Goal: Book appointment/travel/reservation: Book appointment/travel/reservation

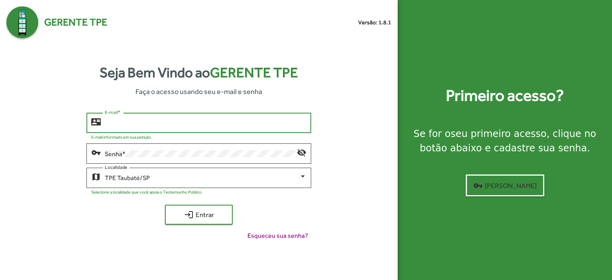
click at [110, 125] on input "E-mail *" at bounding box center [206, 122] width 202 height 7
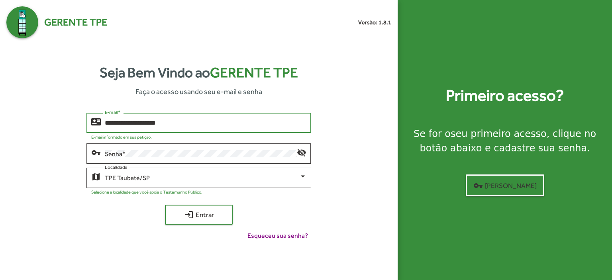
type input "**********"
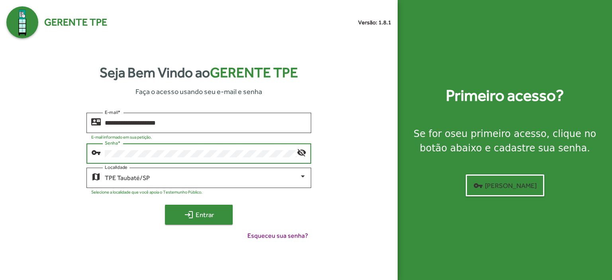
click at [196, 205] on button "login Entrar" at bounding box center [199, 215] width 68 height 20
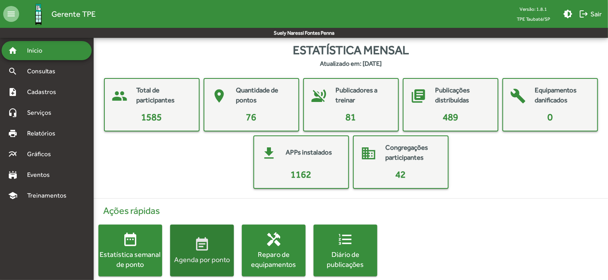
click at [200, 258] on div "Agenda por ponto" at bounding box center [202, 259] width 64 height 10
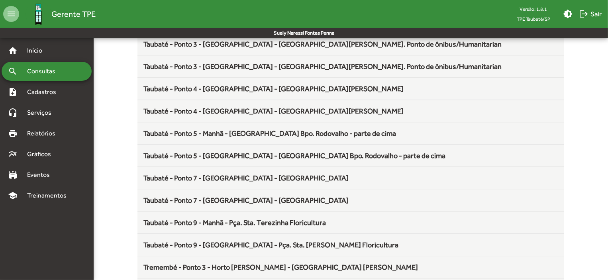
scroll to position [1050, 0]
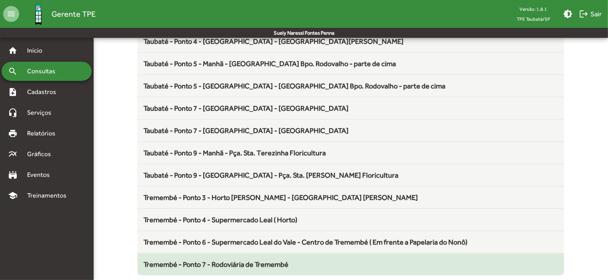
click at [271, 260] on span "Tremembé - Ponto 7 - Rodoviária de Tremembé" at bounding box center [216, 264] width 145 height 8
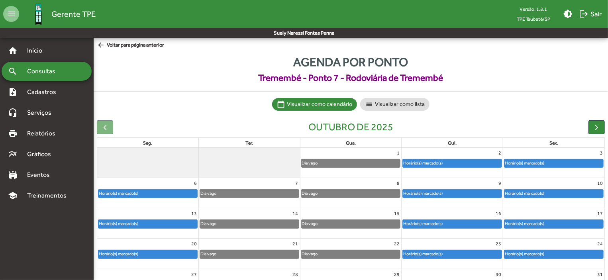
click at [485, 162] on div "Horário(s) marcado(s)" at bounding box center [452, 163] width 99 height 8
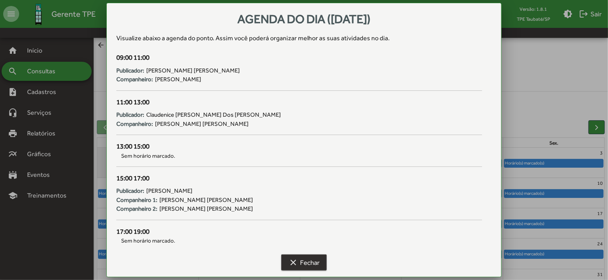
click at [317, 256] on span "clear Fechar" at bounding box center [303, 262] width 31 height 14
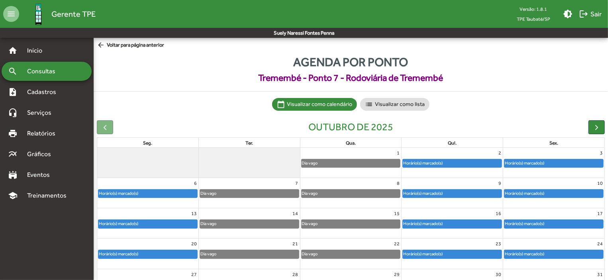
click at [541, 162] on div "Horário(s) marcado(s)" at bounding box center [524, 163] width 40 height 8
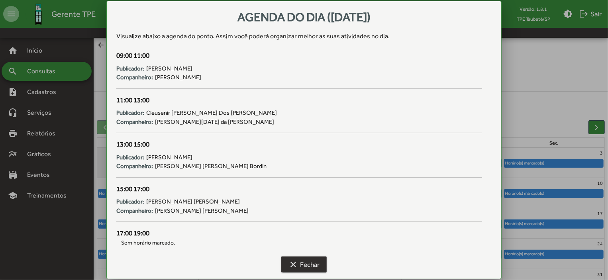
click at [323, 259] on button "clear Fechar" at bounding box center [303, 264] width 45 height 16
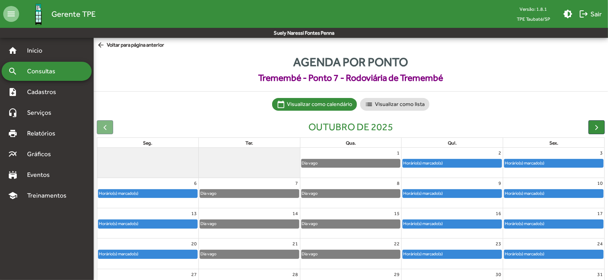
click at [102, 46] on mat-icon "arrow_back" at bounding box center [102, 45] width 10 height 9
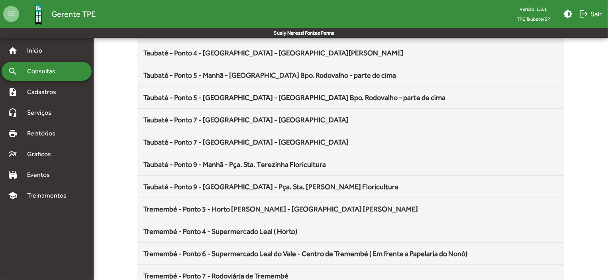
scroll to position [1050, 0]
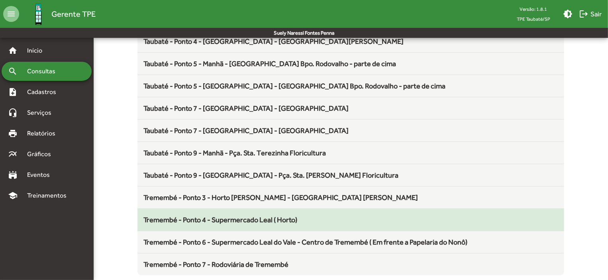
click at [314, 214] on div "Tremembé - Ponto 4 - Supermercado Leal ( Horto)" at bounding box center [351, 219] width 414 height 11
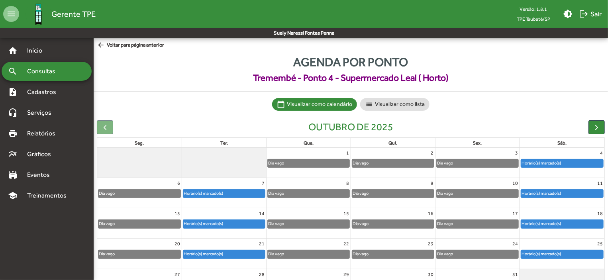
click at [577, 165] on div "Horário(s) marcado(s)" at bounding box center [562, 163] width 82 height 8
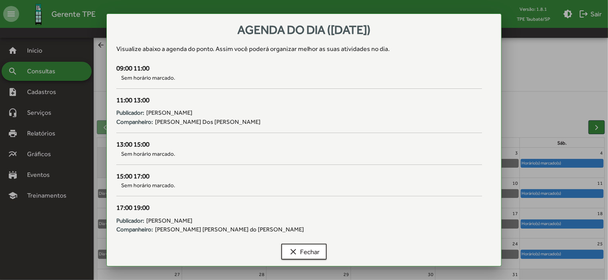
click at [43, 68] on div at bounding box center [304, 140] width 608 height 280
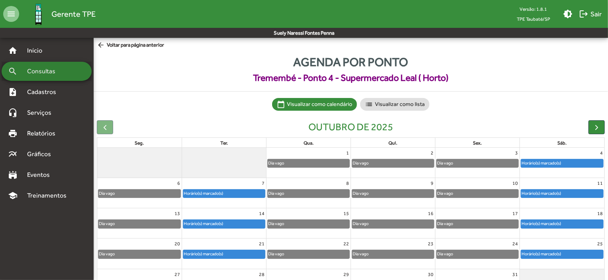
click at [43, 68] on span "Consultas" at bounding box center [43, 72] width 43 height 10
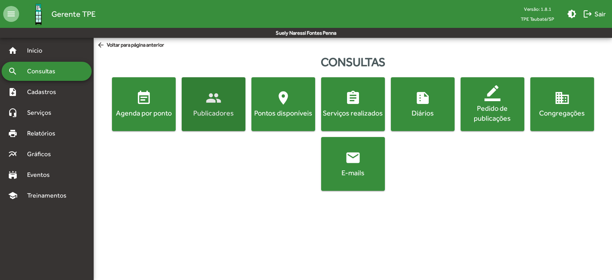
click at [207, 109] on div "Publicadores" at bounding box center [213, 113] width 61 height 10
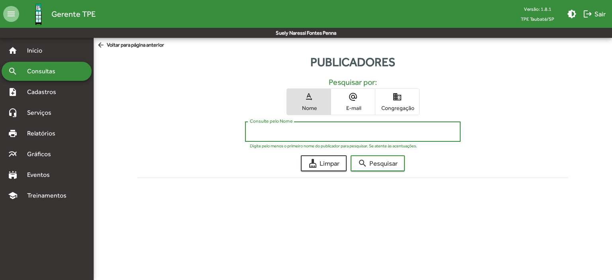
click at [263, 131] on input "Consulte pelo Nome" at bounding box center [352, 131] width 205 height 7
type input "*****"
click at [382, 162] on span "search Pesquisar" at bounding box center [378, 163] width 40 height 14
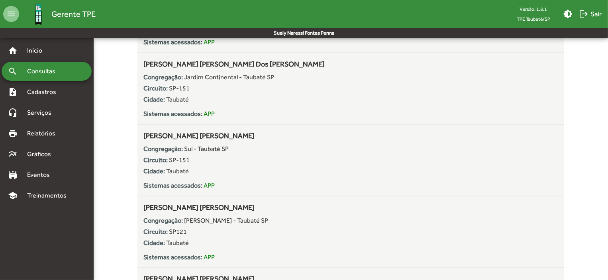
scroll to position [735, 0]
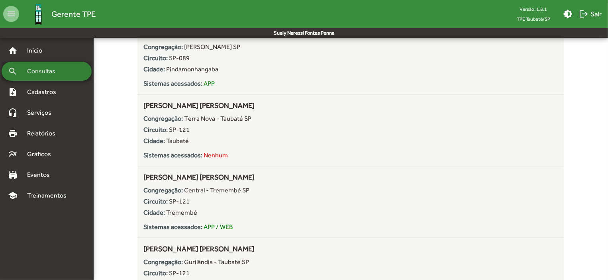
click at [57, 72] on span "Consultas" at bounding box center [43, 72] width 43 height 10
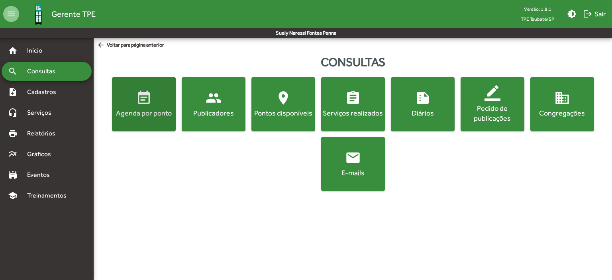
click at [133, 101] on span "event_note Agenda por ponto" at bounding box center [144, 104] width 61 height 28
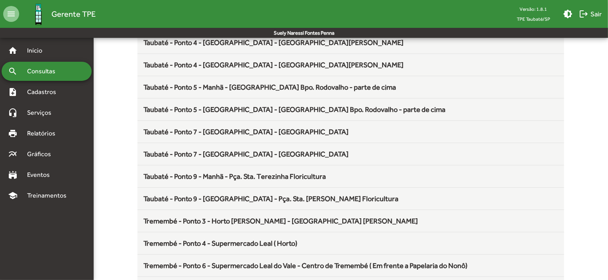
scroll to position [1050, 0]
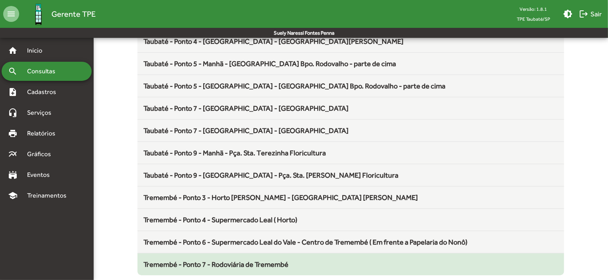
click at [256, 260] on span "Tremembé - Ponto 7 - Rodoviária de Tremembé" at bounding box center [216, 264] width 145 height 8
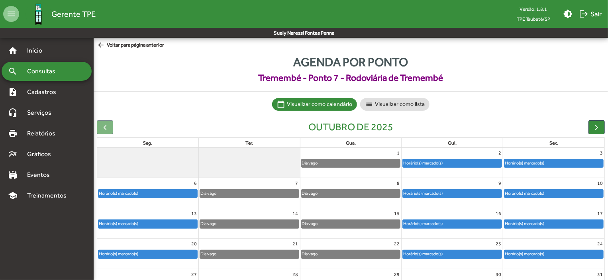
click at [448, 165] on div "Horário(s) marcado(s)" at bounding box center [452, 163] width 99 height 8
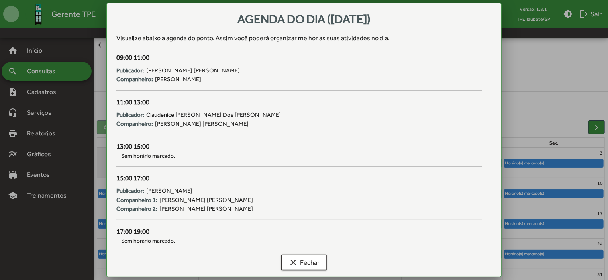
click at [538, 168] on div at bounding box center [304, 140] width 608 height 280
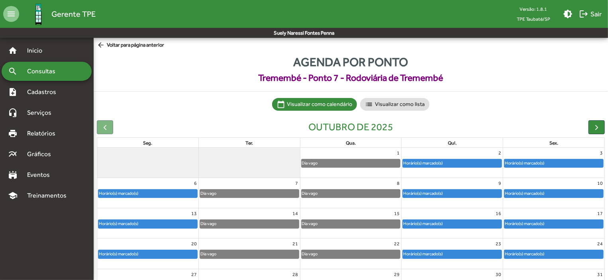
click at [539, 159] on div "Horário(s) marcado(s)" at bounding box center [553, 163] width 101 height 9
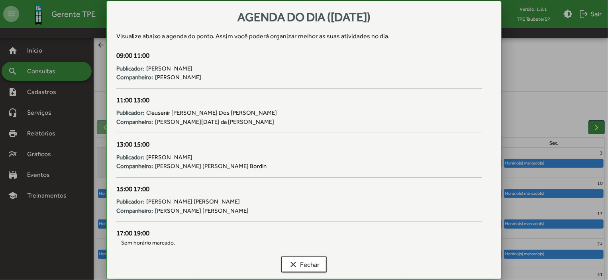
click at [539, 159] on div at bounding box center [304, 140] width 608 height 280
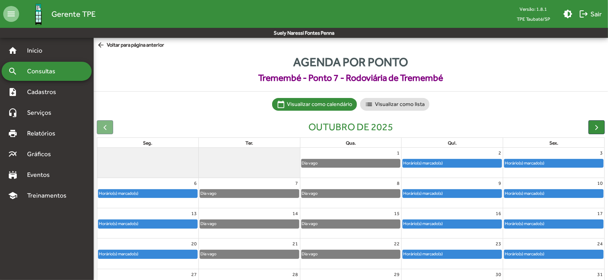
click at [539, 159] on div "Horário(s) marcado(s)" at bounding box center [553, 163] width 101 height 9
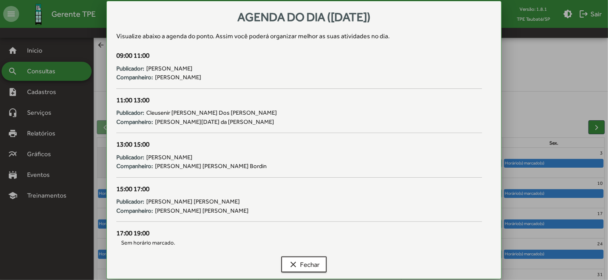
click at [563, 194] on div at bounding box center [304, 140] width 608 height 280
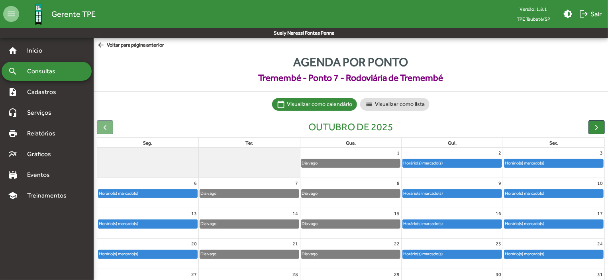
click at [563, 194] on div "Horário(s) marcado(s)" at bounding box center [553, 194] width 99 height 8
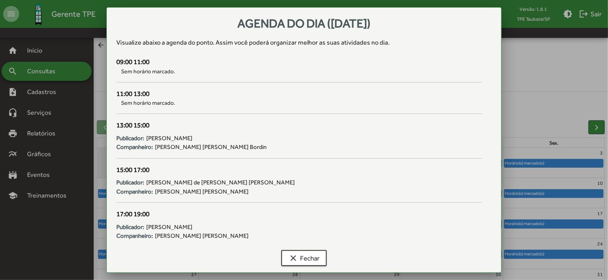
click at [569, 221] on div at bounding box center [304, 140] width 608 height 280
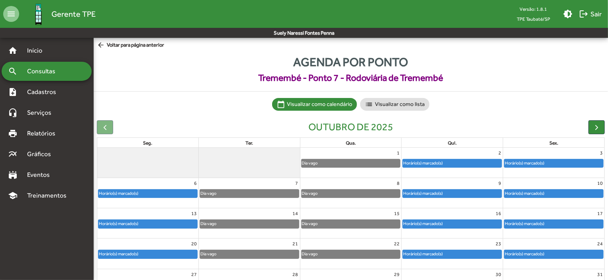
click at [569, 221] on div "Horário(s) marcado(s)" at bounding box center [553, 224] width 99 height 8
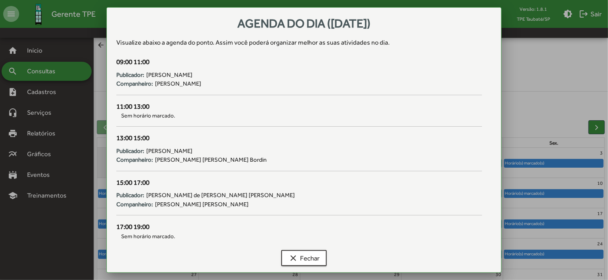
click at [568, 253] on div at bounding box center [304, 140] width 608 height 280
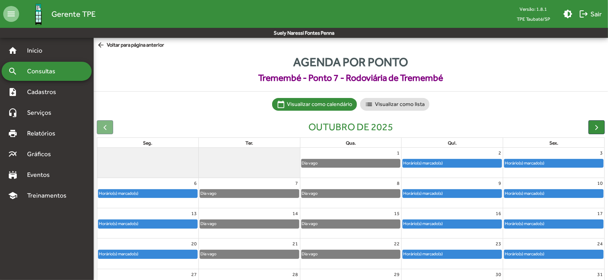
click at [568, 253] on div "Horário(s) marcado(s)" at bounding box center [553, 254] width 99 height 8
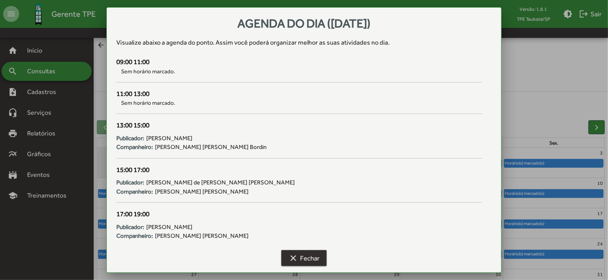
click at [311, 255] on span "clear Fechar" at bounding box center [303, 258] width 31 height 14
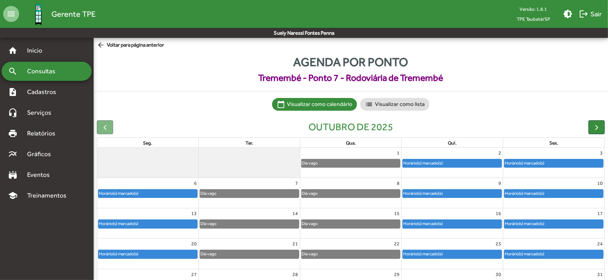
click at [102, 42] on mat-icon "arrow_back" at bounding box center [102, 45] width 10 height 9
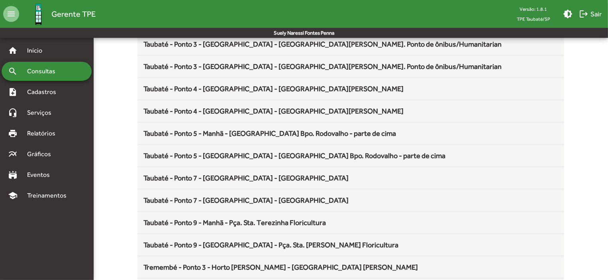
scroll to position [1050, 0]
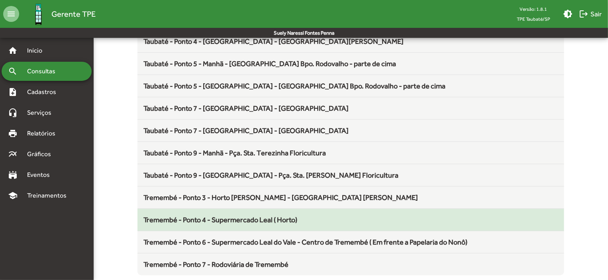
click at [297, 216] on span "Tremembé - Ponto 4 - Supermercado Leal ( Horto)" at bounding box center [221, 219] width 154 height 8
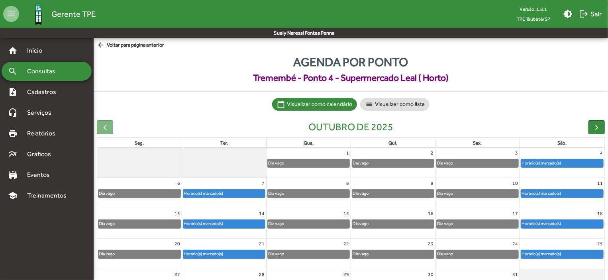
click at [573, 165] on div "Horário(s) marcado(s)" at bounding box center [562, 163] width 82 height 8
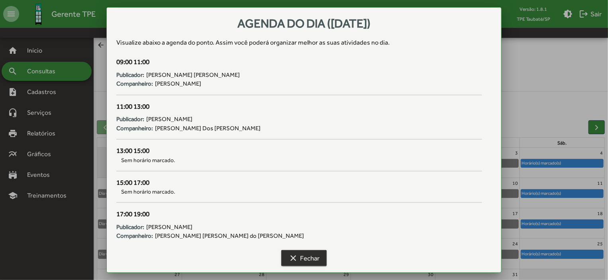
click at [317, 254] on span "clear Fechar" at bounding box center [303, 258] width 31 height 14
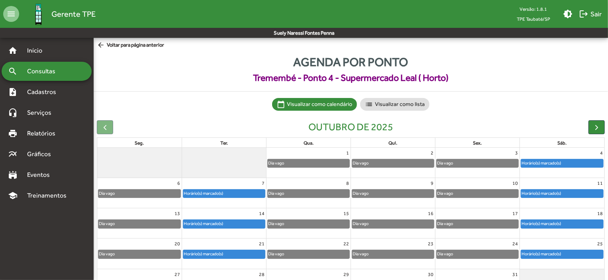
click at [110, 41] on span "arrow_back Voltar para página anterior" at bounding box center [130, 45] width 67 height 9
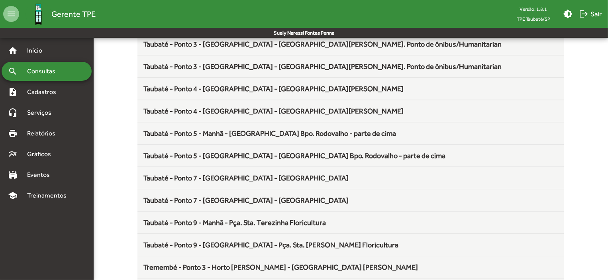
scroll to position [1050, 0]
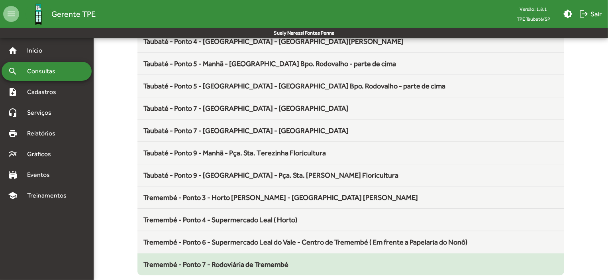
click at [252, 261] on span "Tremembé - Ponto 7 - Rodoviária de Tremembé" at bounding box center [216, 264] width 145 height 8
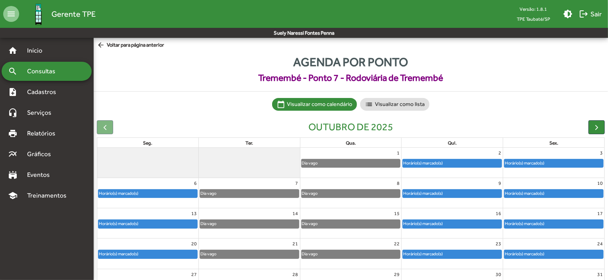
click at [562, 163] on div "Horário(s) marcado(s)" at bounding box center [553, 163] width 99 height 8
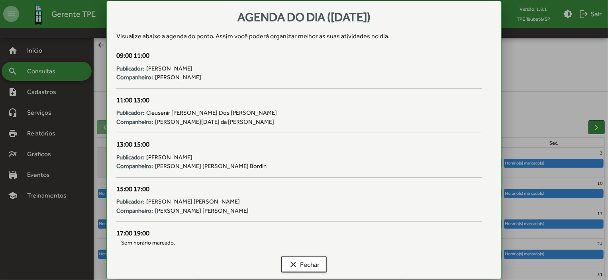
click at [563, 192] on div at bounding box center [304, 140] width 608 height 280
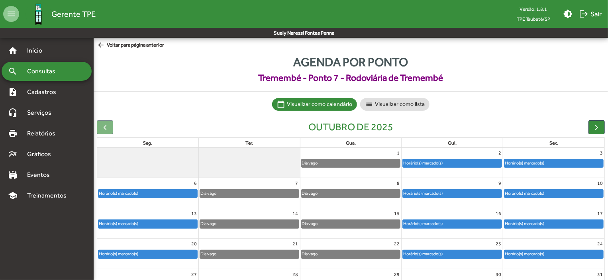
click at [563, 192] on div "Horário(s) marcado(s)" at bounding box center [553, 194] width 99 height 8
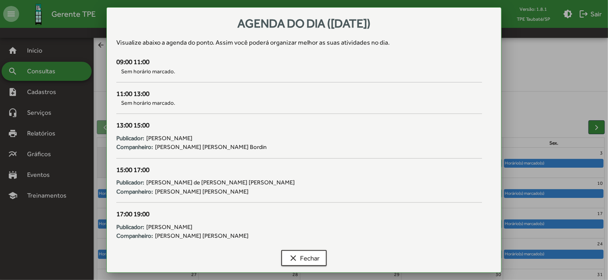
click at [562, 226] on div at bounding box center [304, 140] width 608 height 280
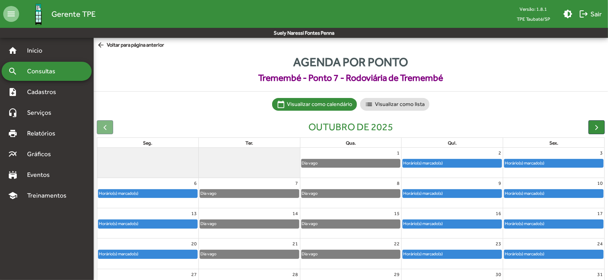
click at [562, 226] on div "Horário(s) marcado(s)" at bounding box center [553, 224] width 99 height 8
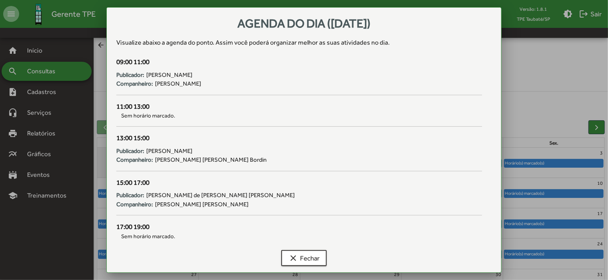
click at [560, 254] on div at bounding box center [304, 140] width 608 height 280
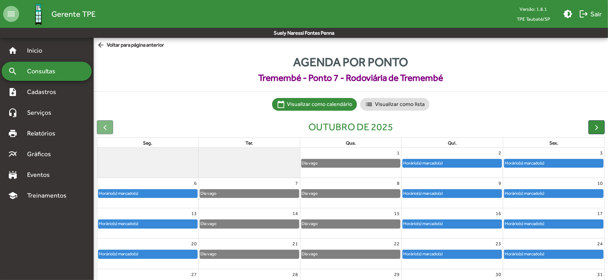
click at [560, 254] on div "Horário(s) marcado(s)" at bounding box center [553, 254] width 99 height 8
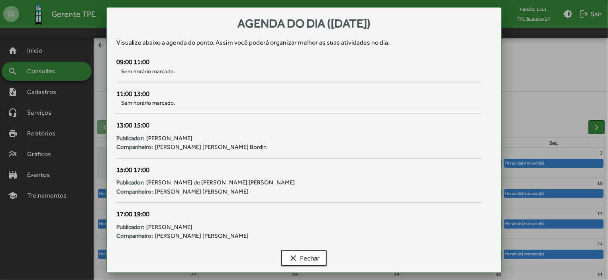
click at [594, 273] on div at bounding box center [304, 140] width 608 height 280
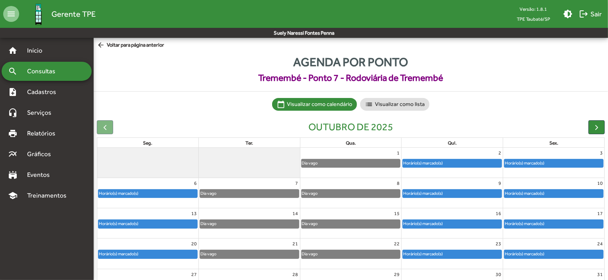
click at [594, 273] on div "31" at bounding box center [553, 274] width 101 height 10
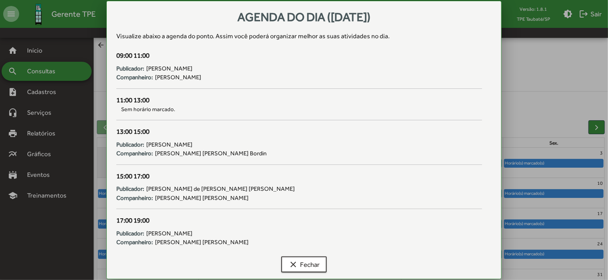
click at [572, 192] on div at bounding box center [304, 140] width 608 height 280
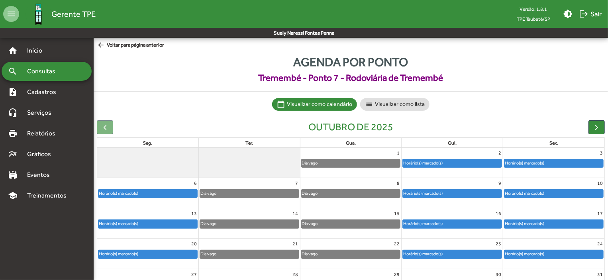
click at [569, 165] on div "Horário(s) marcado(s)" at bounding box center [553, 163] width 99 height 8
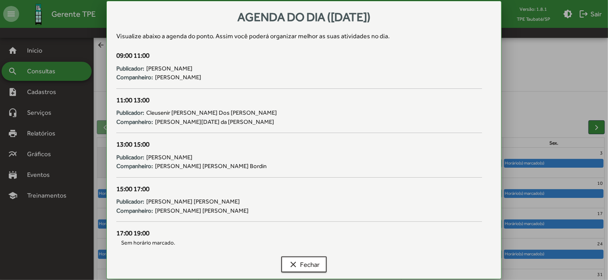
click at [565, 197] on div at bounding box center [304, 140] width 608 height 280
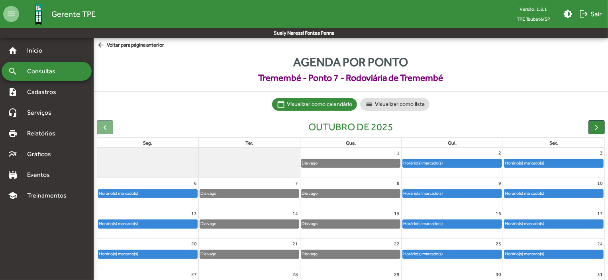
click at [565, 194] on div "Horário(s) marcado(s)" at bounding box center [553, 194] width 99 height 8
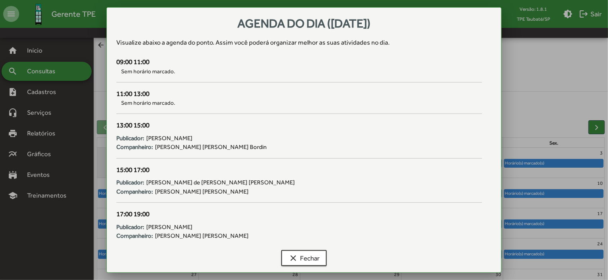
click at [561, 222] on div at bounding box center [304, 140] width 608 height 280
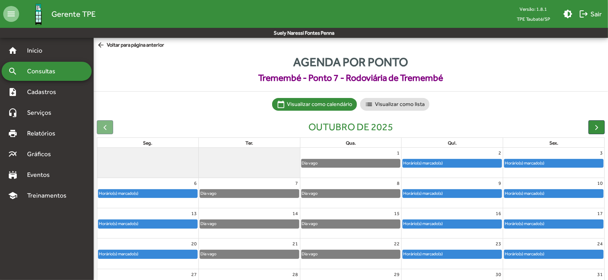
click at [561, 222] on div "Horário(s) marcado(s)" at bounding box center [553, 224] width 99 height 8
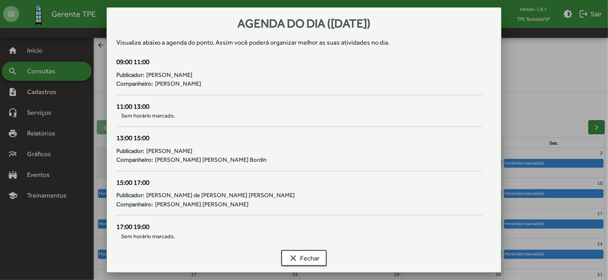
click at [554, 252] on div at bounding box center [304, 140] width 608 height 280
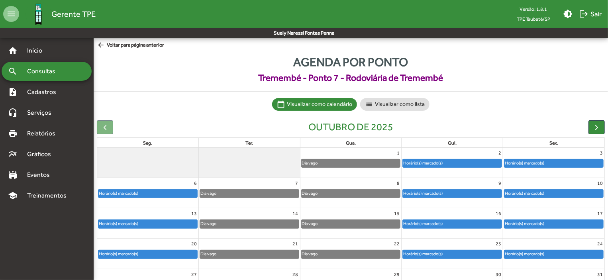
click at [554, 252] on div "Horário(s) marcado(s)" at bounding box center [553, 254] width 99 height 8
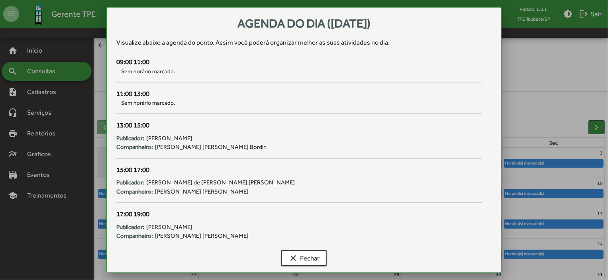
click at [588, 274] on div at bounding box center [304, 140] width 608 height 280
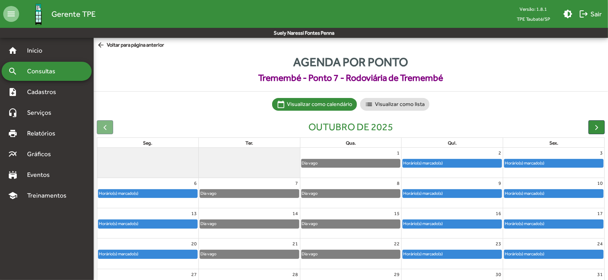
click at [588, 274] on div "31" at bounding box center [553, 274] width 101 height 10
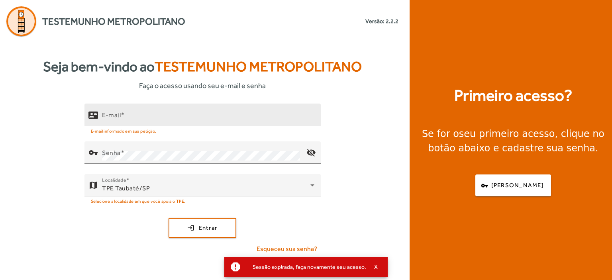
click at [115, 115] on mat-label "E-mail" at bounding box center [111, 115] width 19 height 8
click at [115, 115] on input "E-mail" at bounding box center [208, 119] width 212 height 10
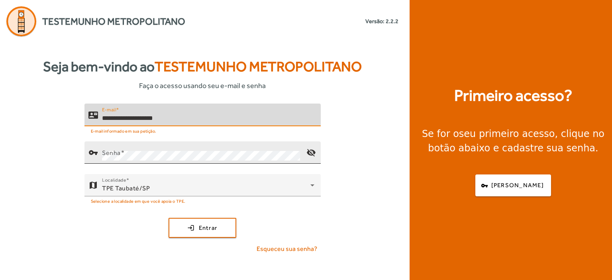
type input "**********"
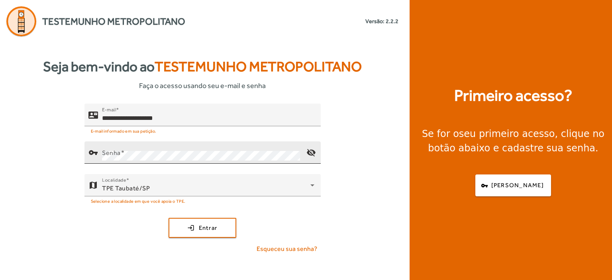
click at [104, 147] on div "Senha" at bounding box center [201, 152] width 198 height 22
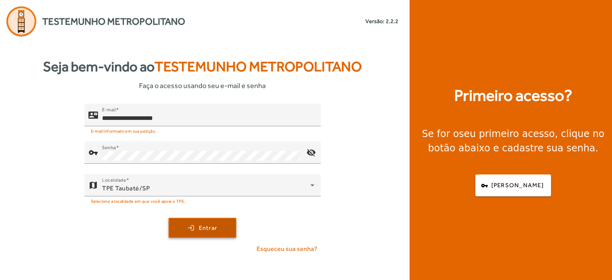
click at [207, 229] on span "Entrar" at bounding box center [208, 227] width 19 height 9
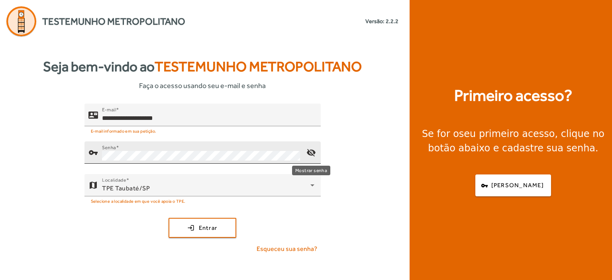
click at [313, 153] on mat-icon "visibility_off" at bounding box center [310, 152] width 19 height 19
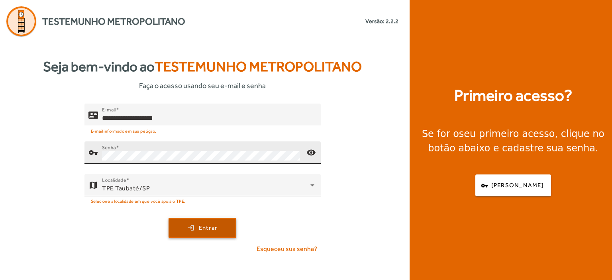
click at [199, 227] on span "Entrar" at bounding box center [208, 227] width 19 height 9
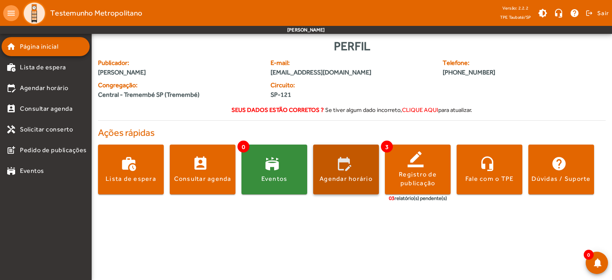
click at [347, 172] on span at bounding box center [346, 169] width 66 height 19
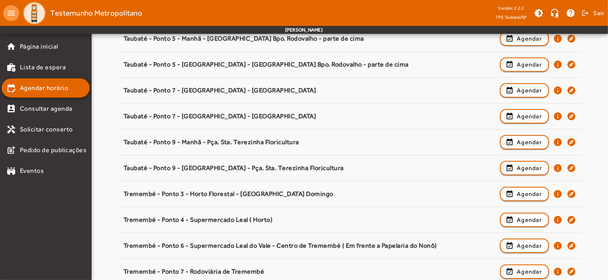
scroll to position [1225, 0]
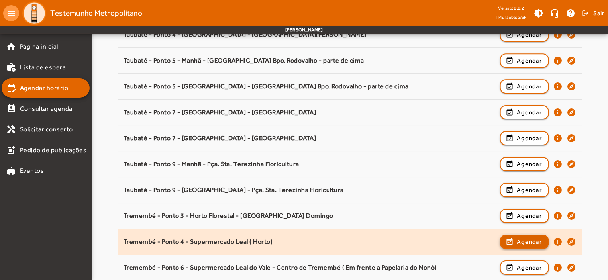
click at [530, 237] on span "Agendar" at bounding box center [529, 242] width 25 height 10
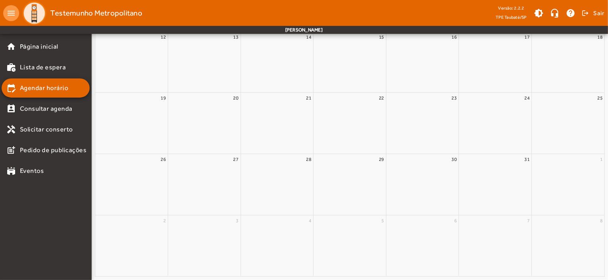
scroll to position [0, 0]
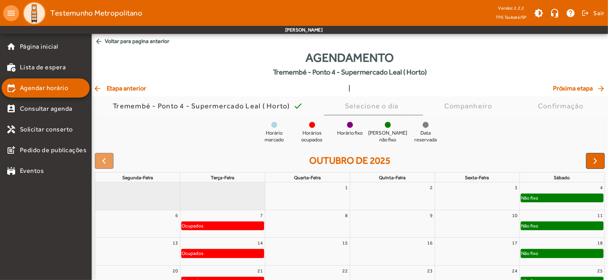
click at [547, 195] on div "Não fixo" at bounding box center [562, 198] width 82 height 8
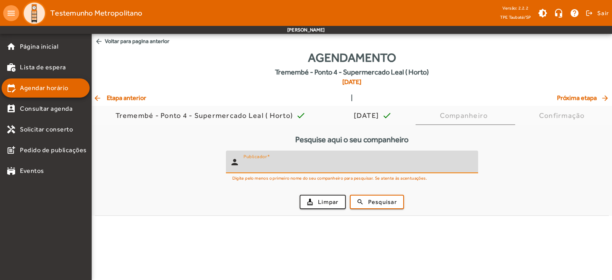
click at [304, 167] on input "Publicador" at bounding box center [357, 165] width 228 height 10
type input "******"
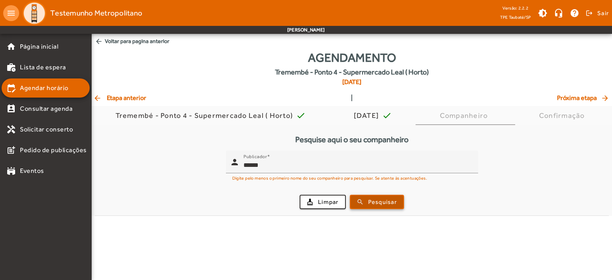
click at [372, 202] on span "Pesquisar" at bounding box center [382, 202] width 29 height 9
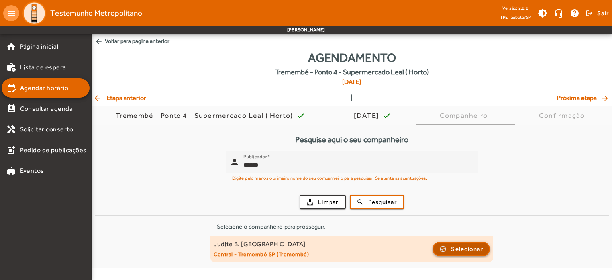
click at [476, 245] on span "Selecionar" at bounding box center [467, 249] width 32 height 10
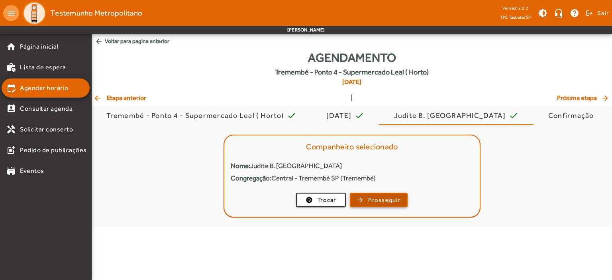
click at [393, 202] on span "Prosseguir" at bounding box center [384, 200] width 32 height 9
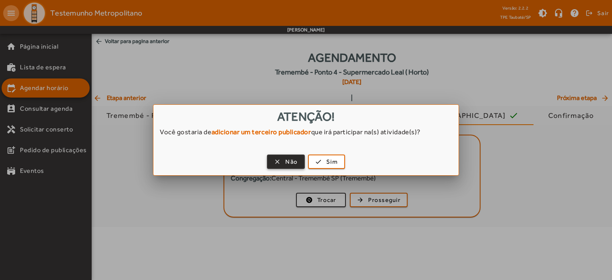
click at [292, 163] on span "Não" at bounding box center [291, 161] width 12 height 9
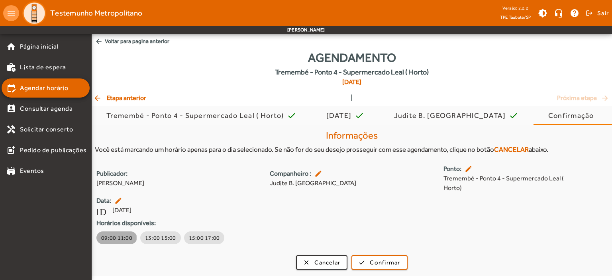
click at [115, 238] on span "09:00 11:00" at bounding box center [116, 238] width 31 height 8
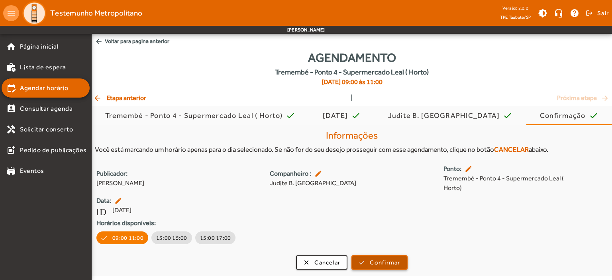
click at [372, 264] on span "Confirmar" at bounding box center [385, 262] width 30 height 9
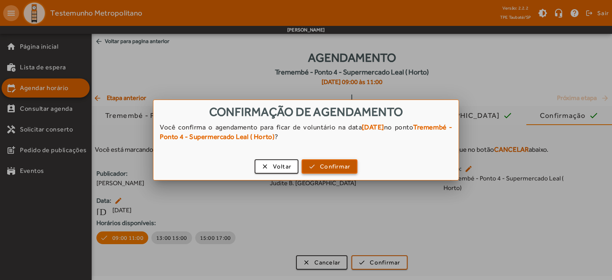
click at [329, 168] on span "Confirmar" at bounding box center [335, 166] width 30 height 9
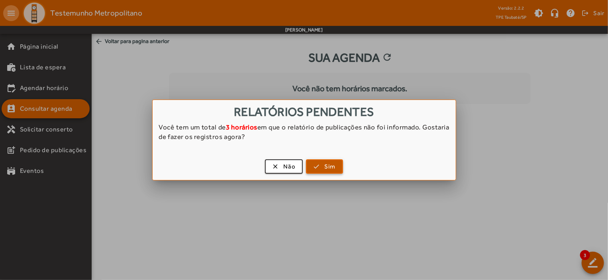
click at [324, 160] on span "button" at bounding box center [324, 166] width 35 height 19
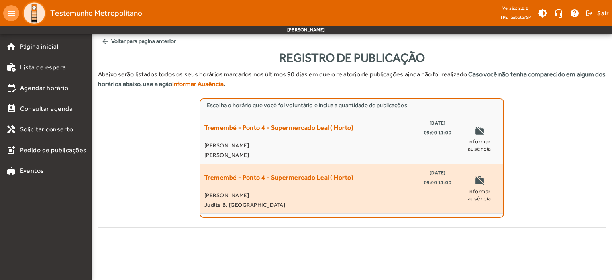
click at [426, 178] on span "09:00 11:00" at bounding box center [438, 183] width 28 height 10
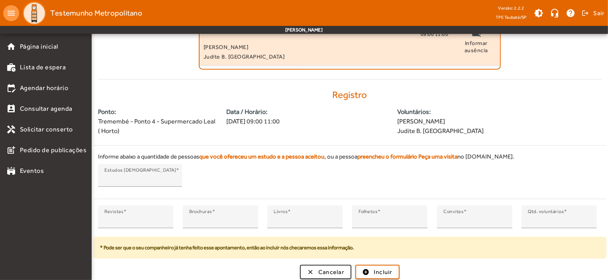
scroll to position [149, 0]
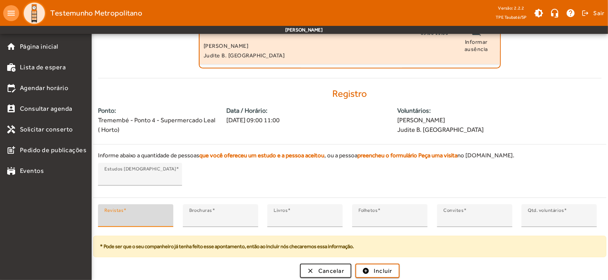
click at [109, 218] on input "*" at bounding box center [135, 219] width 63 height 10
type input "*"
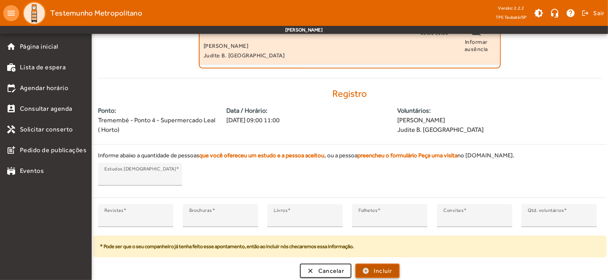
click at [378, 270] on span "Incluir" at bounding box center [383, 270] width 19 height 9
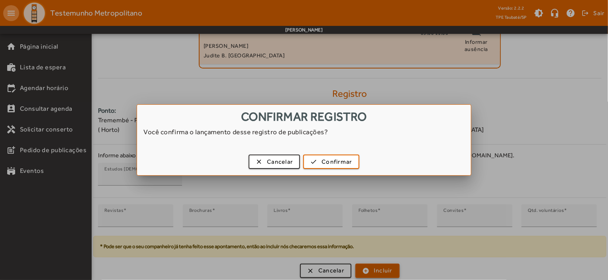
scroll to position [0, 0]
click at [333, 160] on span "Confirmar" at bounding box center [336, 161] width 30 height 9
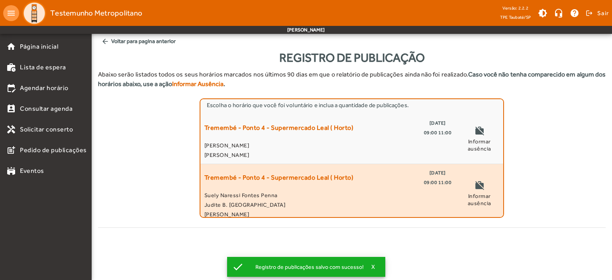
click at [428, 167] on mat-list-item "Tremembé - Ponto 4 - Supermercado Leal ( Horto) 16/08/2025 09:00 11:00 Suely Na…" at bounding box center [351, 193] width 303 height 59
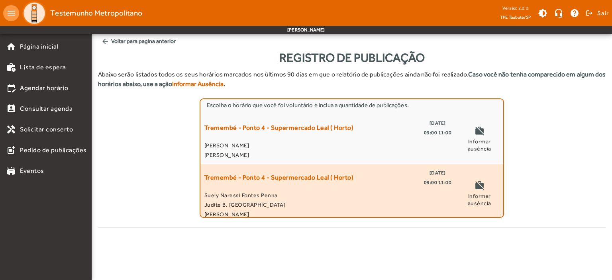
click at [430, 179] on span "09:00 11:00" at bounding box center [438, 183] width 28 height 10
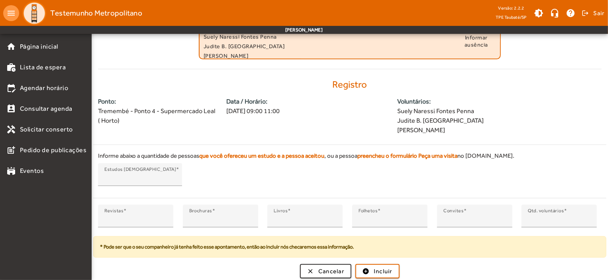
scroll to position [159, 0]
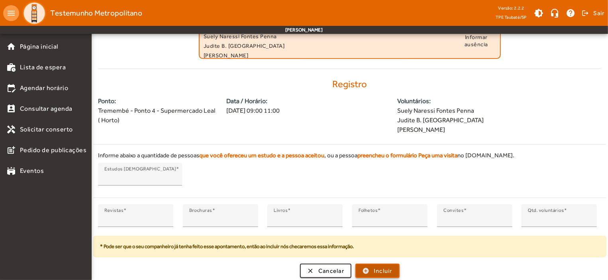
click at [395, 272] on span "submit" at bounding box center [377, 270] width 43 height 19
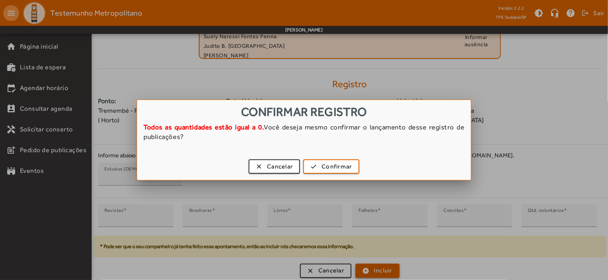
scroll to position [0, 0]
click at [323, 164] on span "Confirmar" at bounding box center [336, 166] width 30 height 9
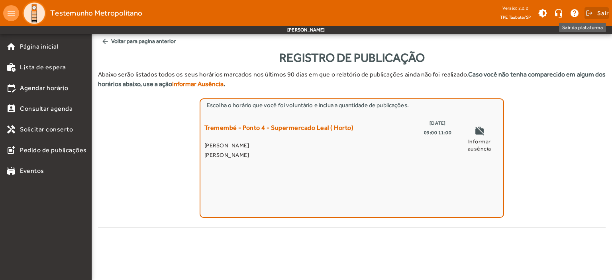
click at [602, 11] on span "Sair" at bounding box center [603, 13] width 12 height 13
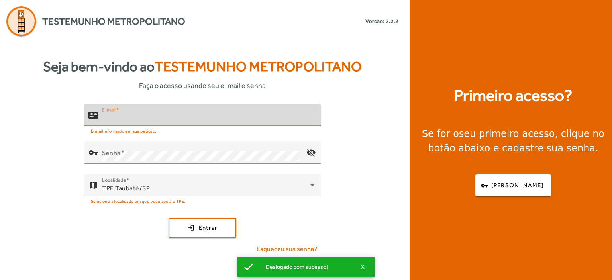
click at [115, 119] on input "E-mail" at bounding box center [208, 119] width 212 height 10
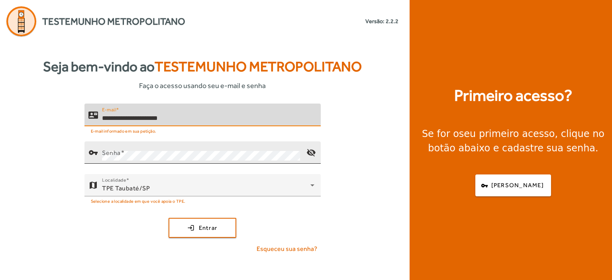
type input "**********"
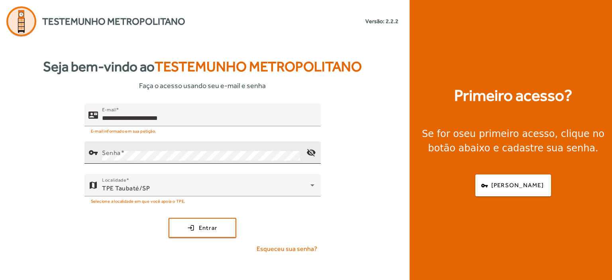
click at [102, 154] on mat-label "Senha" at bounding box center [111, 153] width 19 height 8
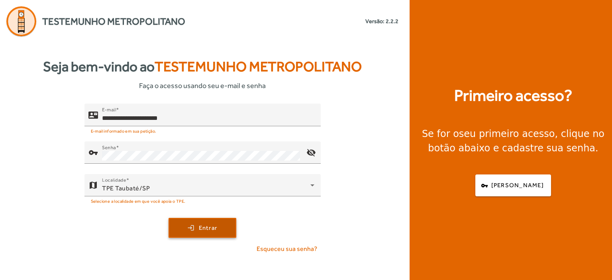
click at [210, 226] on span "Entrar" at bounding box center [208, 227] width 19 height 9
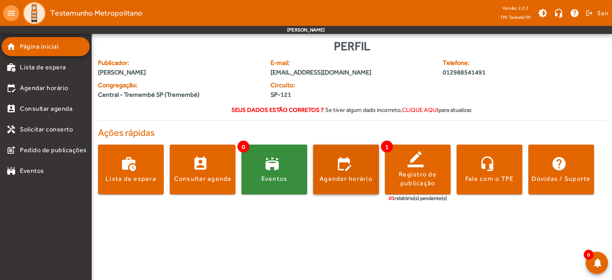
click at [360, 173] on span at bounding box center [346, 169] width 66 height 19
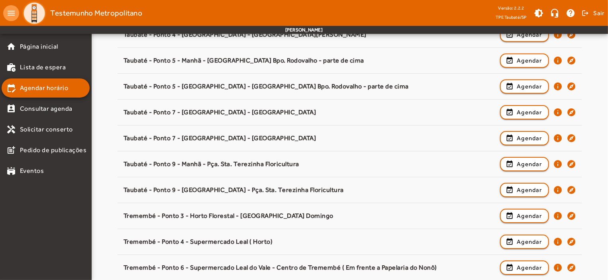
scroll to position [1247, 0]
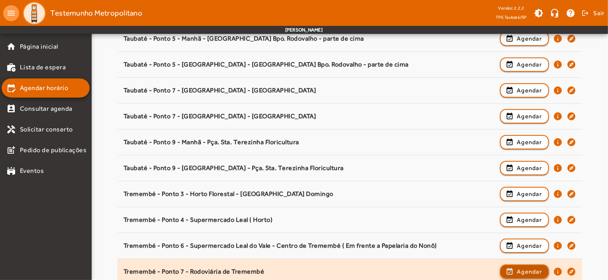
click at [529, 267] on span "Agendar" at bounding box center [529, 272] width 25 height 10
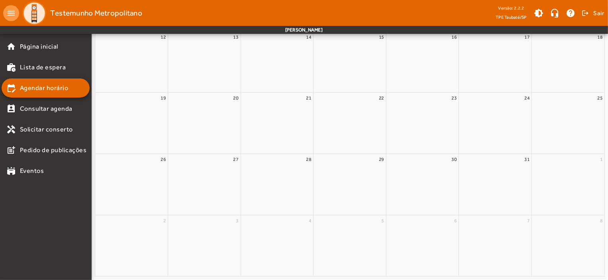
scroll to position [0, 0]
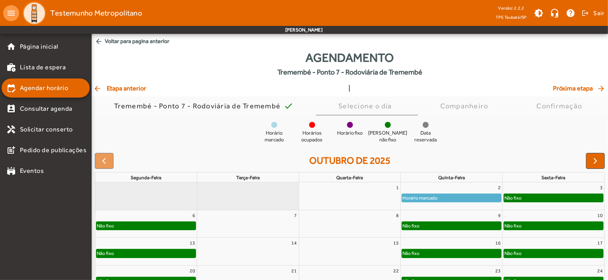
click at [536, 198] on div "Não fixo" at bounding box center [553, 198] width 99 height 8
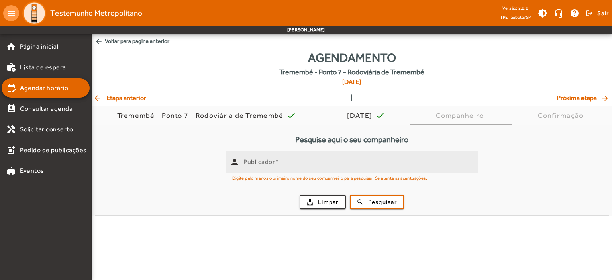
click at [270, 158] on mat-label "Publicador" at bounding box center [258, 162] width 31 height 8
click at [270, 160] on input "Publicador" at bounding box center [357, 165] width 228 height 10
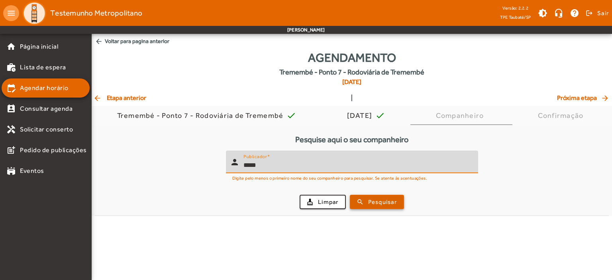
type input "*****"
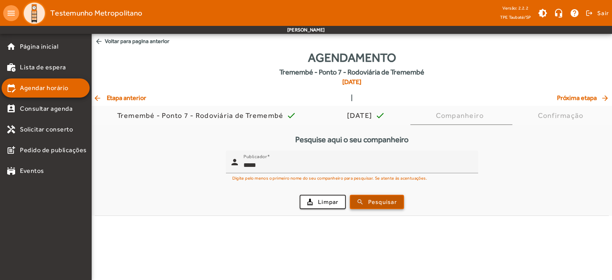
click at [370, 199] on span "Pesquisar" at bounding box center [382, 202] width 29 height 9
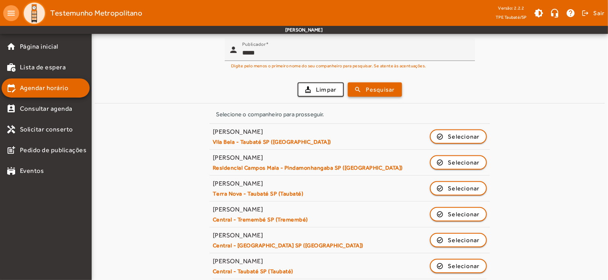
scroll to position [117, 0]
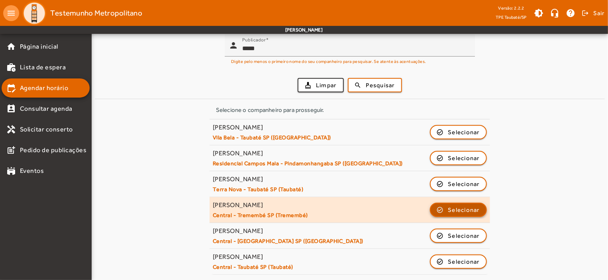
click at [464, 206] on span "Selecionar" at bounding box center [464, 210] width 32 height 10
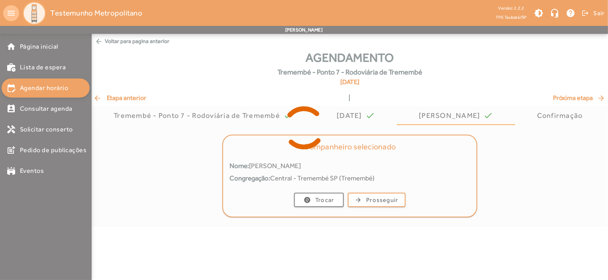
scroll to position [0, 0]
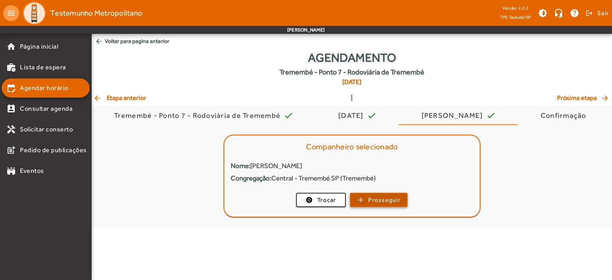
click at [382, 200] on span "Prosseguir" at bounding box center [384, 200] width 32 height 9
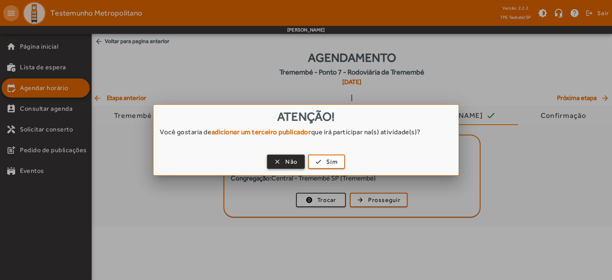
click at [287, 162] on span "Não" at bounding box center [291, 161] width 12 height 9
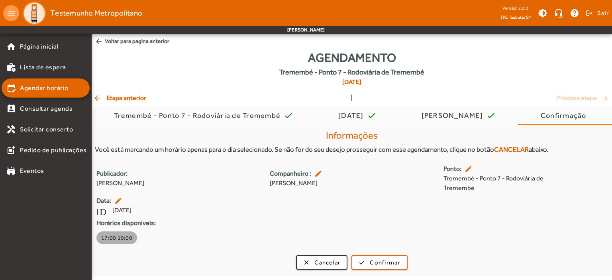
click at [120, 238] on span "17:00 19:00" at bounding box center [116, 238] width 31 height 8
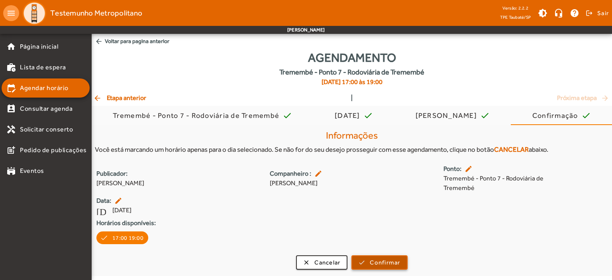
click at [374, 266] on span "Confirmar" at bounding box center [385, 262] width 30 height 9
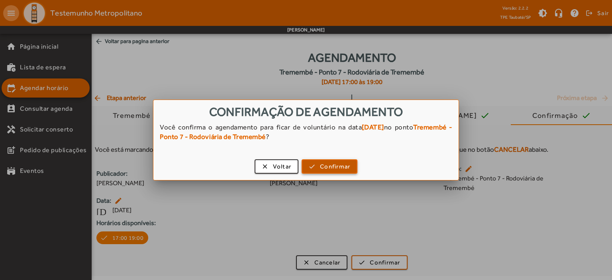
click at [330, 162] on span "Confirmar" at bounding box center [335, 166] width 30 height 9
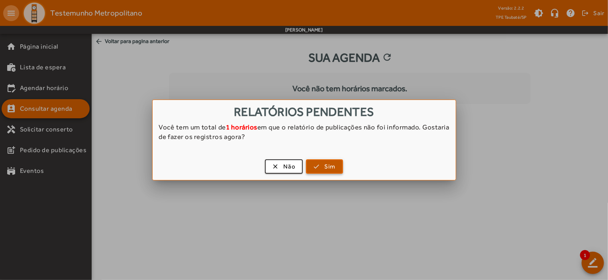
click at [325, 167] on span "Sim" at bounding box center [330, 166] width 12 height 9
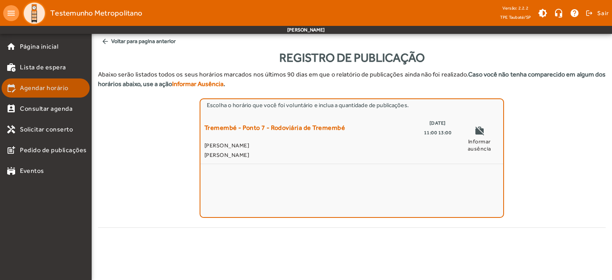
click at [41, 86] on span "Agendar horário" at bounding box center [44, 88] width 49 height 10
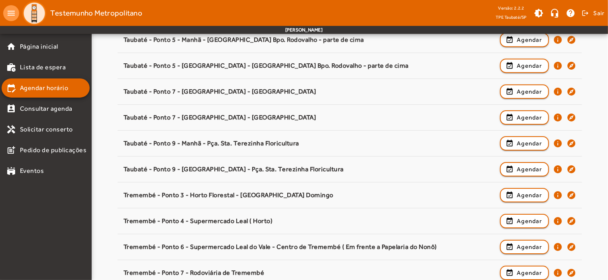
scroll to position [1247, 0]
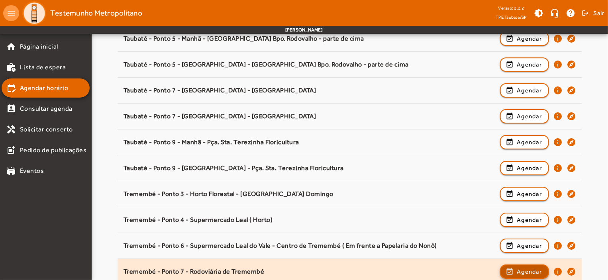
click at [521, 267] on span "Agendar" at bounding box center [529, 272] width 25 height 10
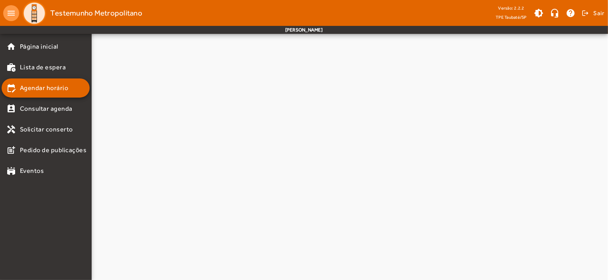
scroll to position [0, 0]
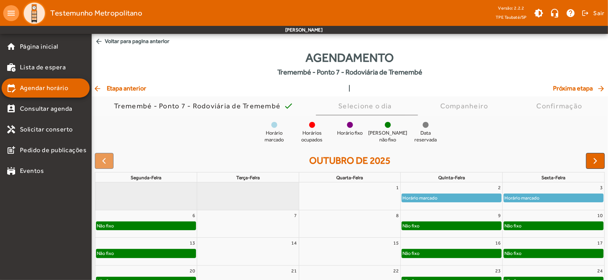
click at [585, 253] on div "Não fixo" at bounding box center [553, 253] width 99 height 8
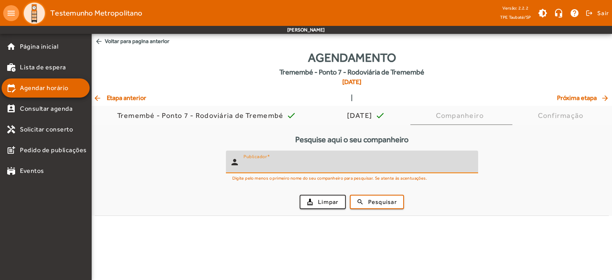
click at [262, 166] on input "Publicador" at bounding box center [357, 165] width 228 height 10
type input "*****"
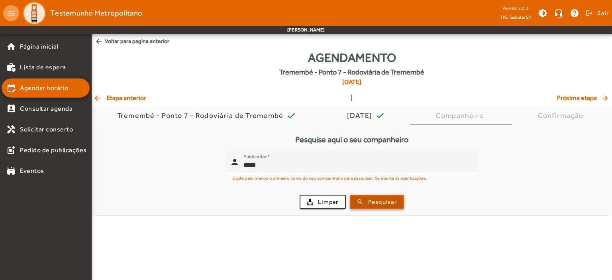
click at [378, 202] on span "Pesquisar" at bounding box center [382, 202] width 29 height 9
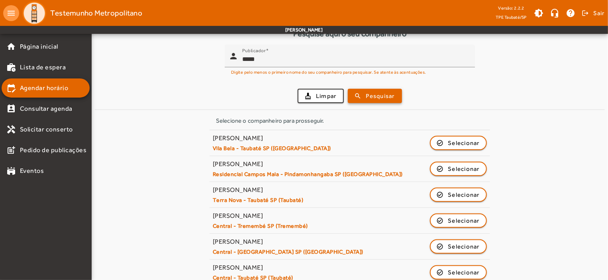
scroll to position [117, 0]
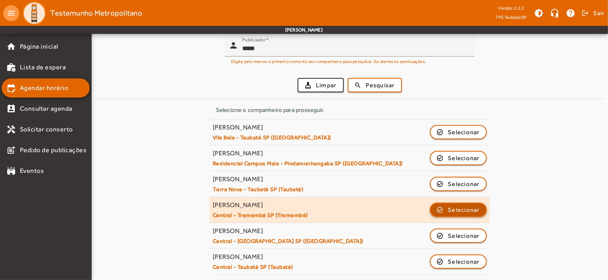
click at [448, 205] on span "Selecionar" at bounding box center [464, 210] width 32 height 10
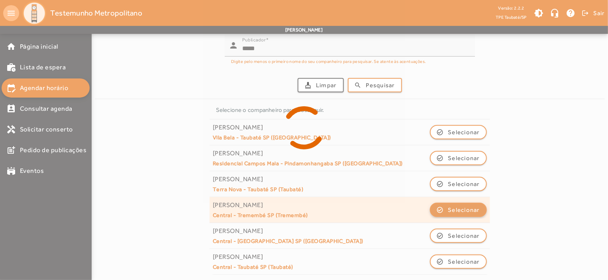
scroll to position [0, 0]
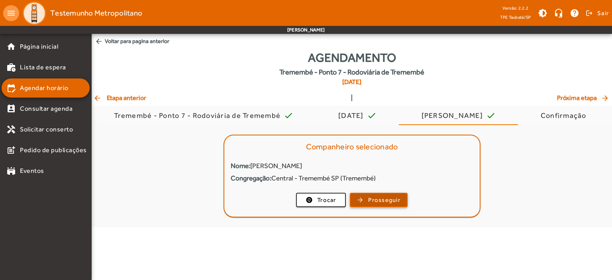
click at [374, 194] on span "button" at bounding box center [378, 199] width 56 height 19
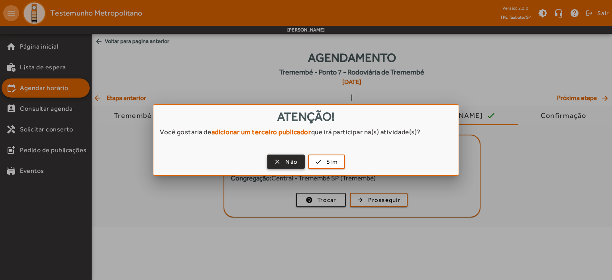
click at [295, 157] on span "button" at bounding box center [286, 161] width 36 height 19
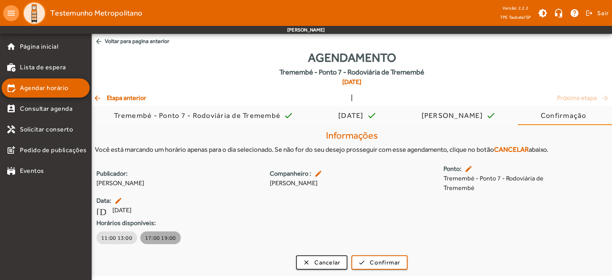
click at [156, 237] on span "17:00 19:00" at bounding box center [160, 238] width 31 height 8
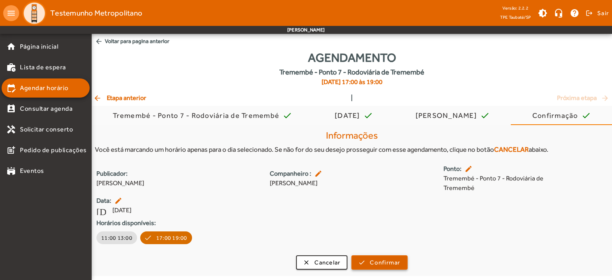
click at [371, 261] on span "Confirmar" at bounding box center [385, 262] width 30 height 9
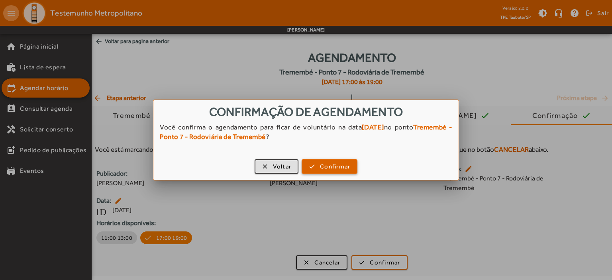
click at [330, 170] on span "Confirmar" at bounding box center [335, 166] width 30 height 9
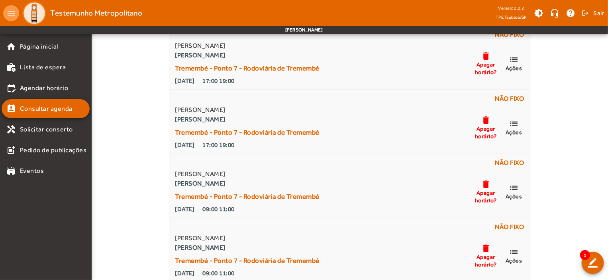
scroll to position [137, 0]
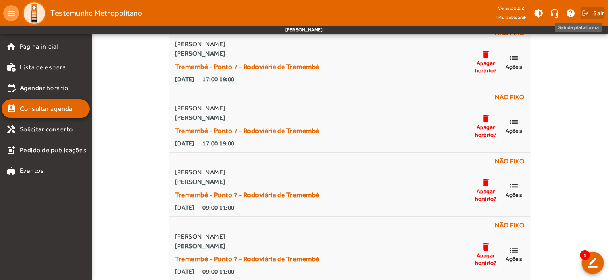
click at [597, 14] on span "Sair" at bounding box center [599, 13] width 12 height 13
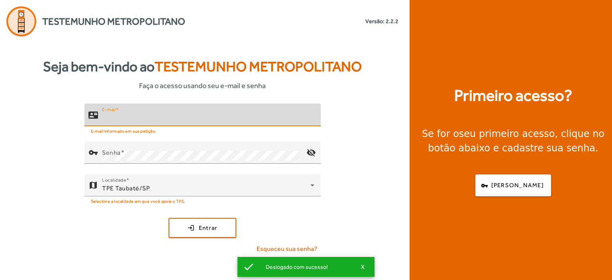
click at [110, 119] on input "E-mail" at bounding box center [208, 119] width 212 height 10
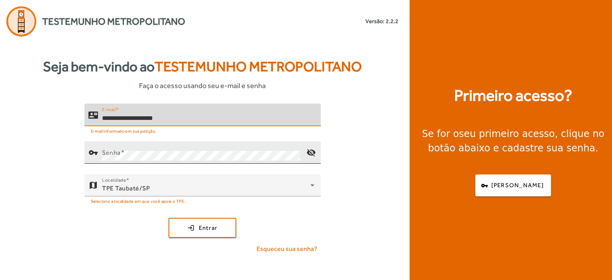
type input "**********"
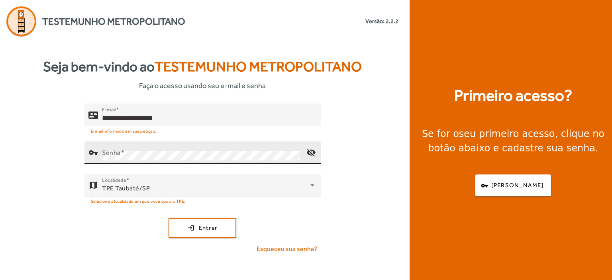
click at [105, 153] on mat-label "Senha" at bounding box center [111, 153] width 19 height 8
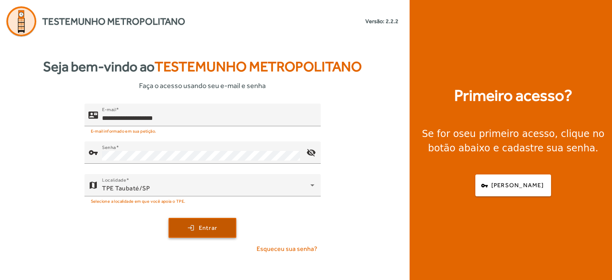
click at [192, 223] on span "submit" at bounding box center [202, 227] width 66 height 19
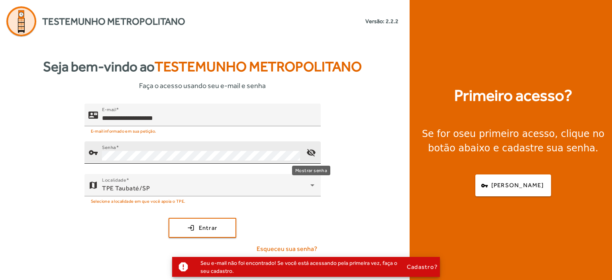
click at [312, 155] on mat-icon "visibility_off" at bounding box center [310, 152] width 19 height 19
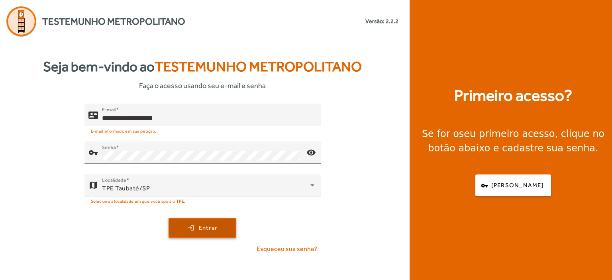
click at [207, 230] on span "Entrar" at bounding box center [208, 227] width 19 height 9
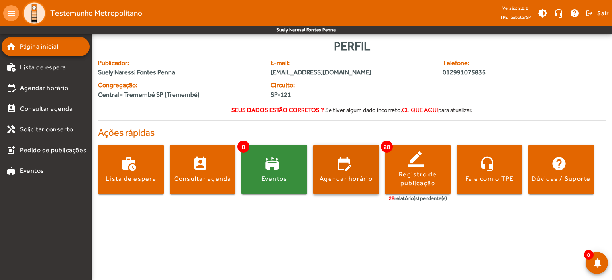
click at [353, 172] on span at bounding box center [346, 169] width 66 height 19
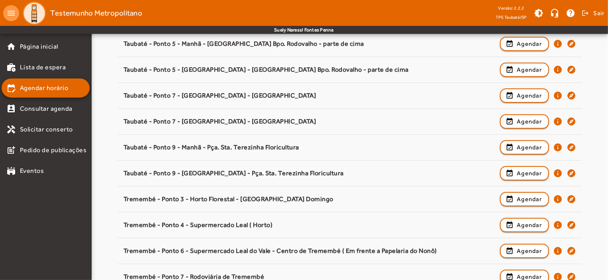
scroll to position [1247, 0]
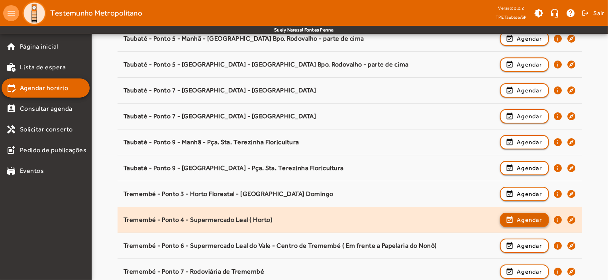
click at [527, 219] on span "Agendar" at bounding box center [529, 220] width 25 height 10
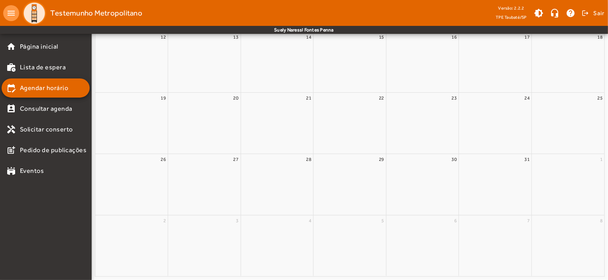
scroll to position [0, 0]
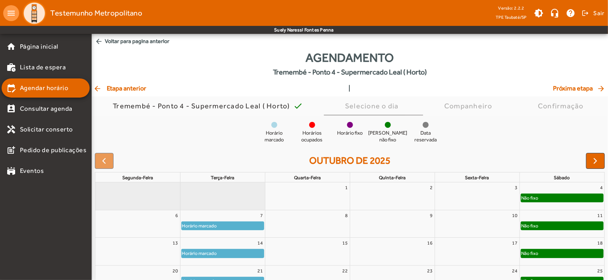
click at [581, 227] on div "Não fixo" at bounding box center [562, 226] width 82 height 8
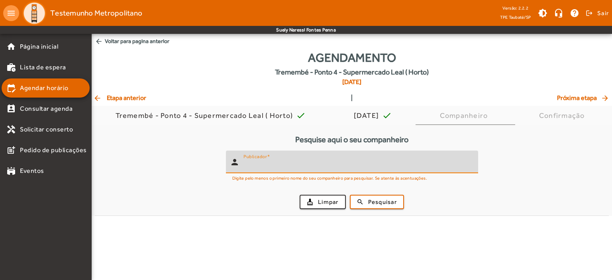
click at [260, 167] on input "Publicador" at bounding box center [357, 165] width 228 height 10
type input "*********"
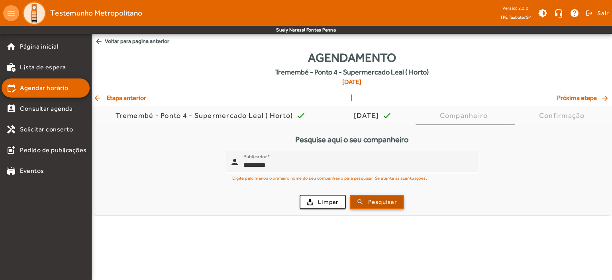
click at [370, 202] on span "Pesquisar" at bounding box center [382, 202] width 29 height 9
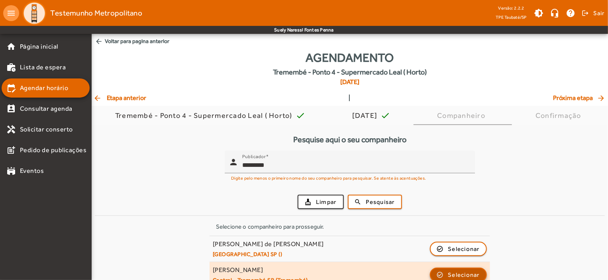
click at [453, 273] on span "Selecionar" at bounding box center [464, 275] width 32 height 10
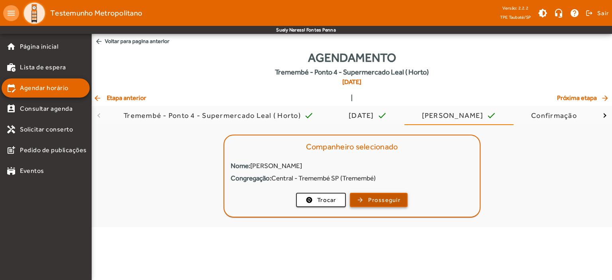
click at [392, 196] on span "Prosseguir" at bounding box center [384, 200] width 32 height 9
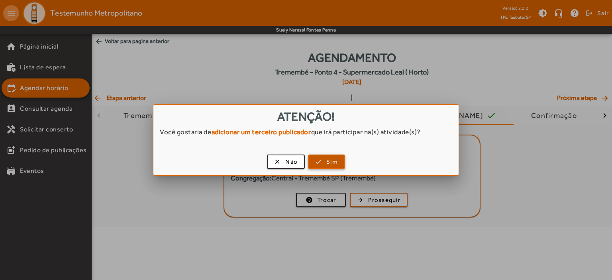
click at [328, 160] on span "Sim" at bounding box center [332, 161] width 12 height 9
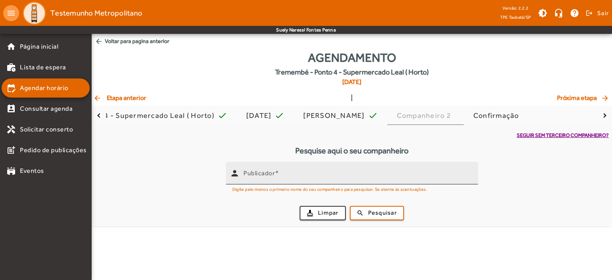
click at [253, 170] on mat-label "Publicador" at bounding box center [258, 173] width 31 height 8
click at [253, 172] on input "Publicador" at bounding box center [357, 177] width 228 height 10
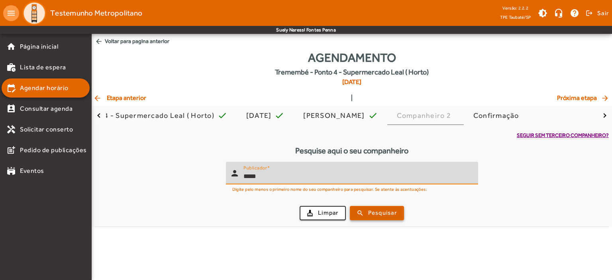
type input "*****"
click at [372, 218] on span "submit" at bounding box center [376, 213] width 53 height 19
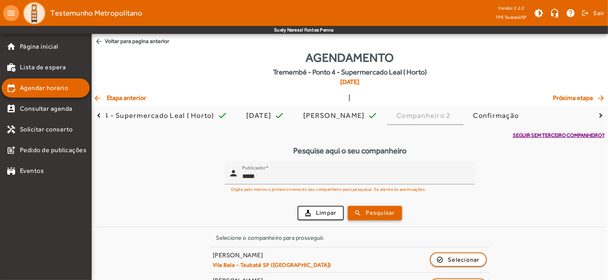
scroll to position [127, 0]
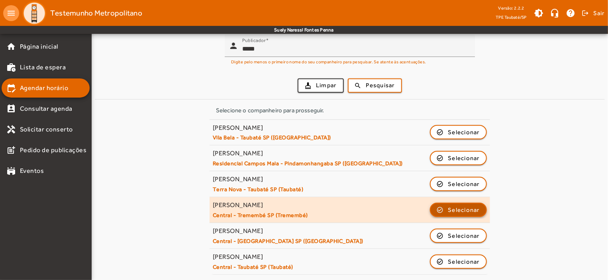
click at [472, 207] on span "Selecionar" at bounding box center [464, 210] width 32 height 10
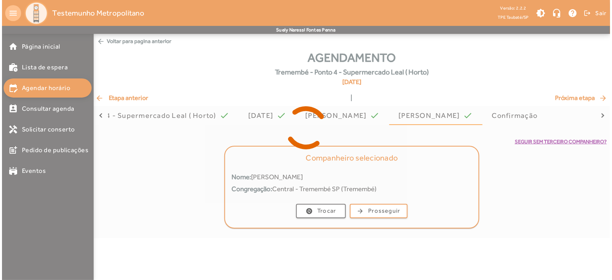
scroll to position [0, 0]
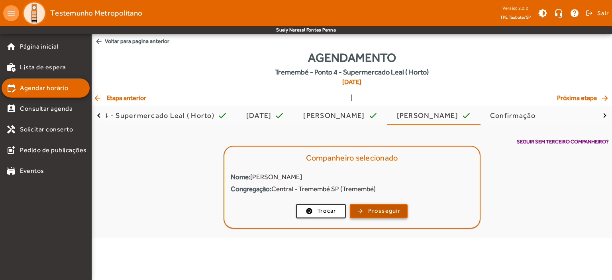
click at [385, 211] on span "Prosseguir" at bounding box center [384, 210] width 32 height 9
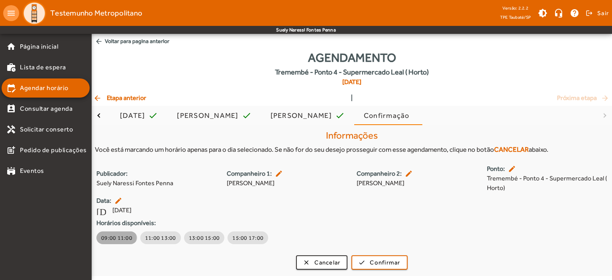
click at [108, 237] on span "09:00 11:00" at bounding box center [116, 238] width 31 height 8
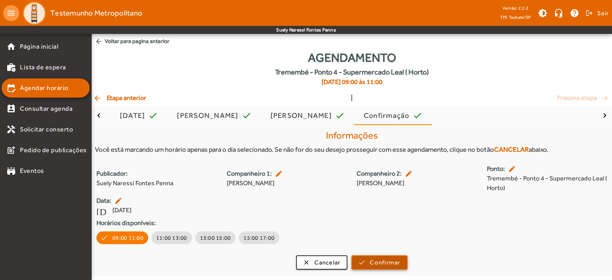
click at [381, 267] on span "Confirmar" at bounding box center [385, 262] width 30 height 9
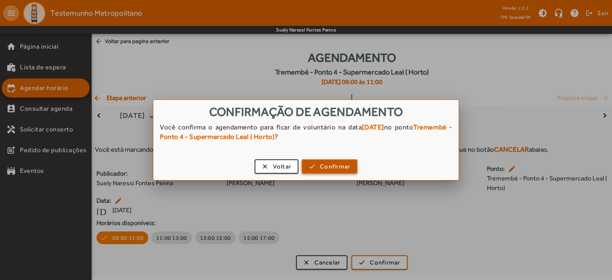
click at [342, 167] on span "Confirmar" at bounding box center [335, 166] width 30 height 9
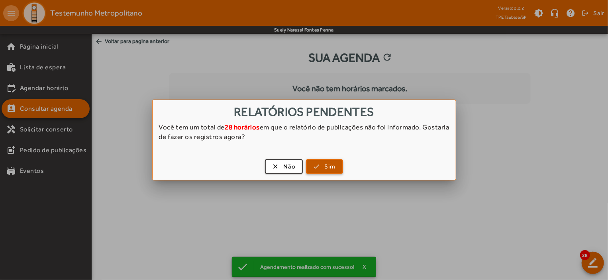
click at [323, 166] on span "button" at bounding box center [324, 166] width 35 height 19
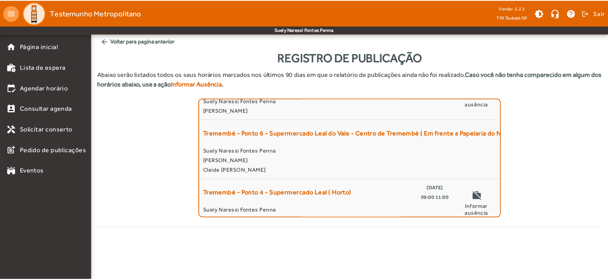
scroll to position [207, 0]
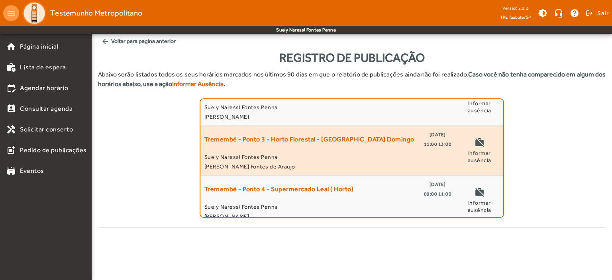
click at [443, 139] on span "11:00 13:00" at bounding box center [438, 144] width 28 height 10
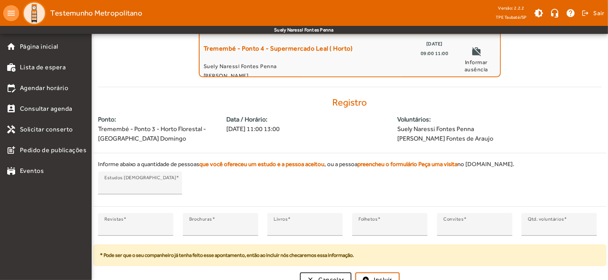
scroll to position [149, 0]
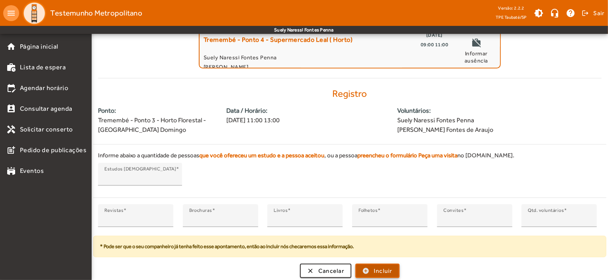
click at [381, 274] on span "Incluir" at bounding box center [383, 270] width 19 height 9
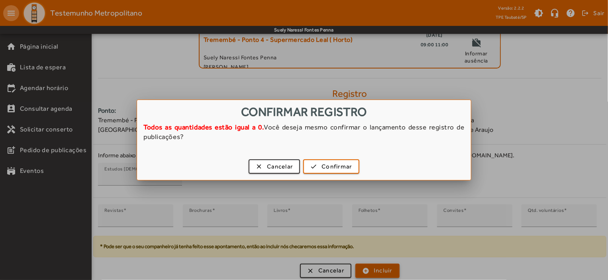
scroll to position [0, 0]
click at [343, 168] on span "Confirmar" at bounding box center [336, 166] width 30 height 9
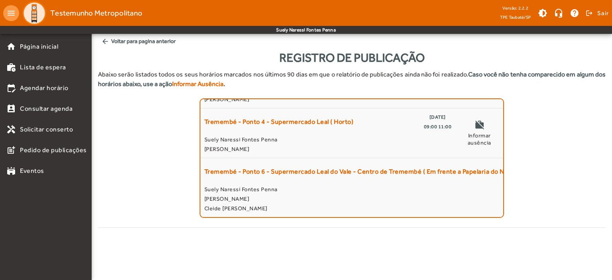
scroll to position [64, 0]
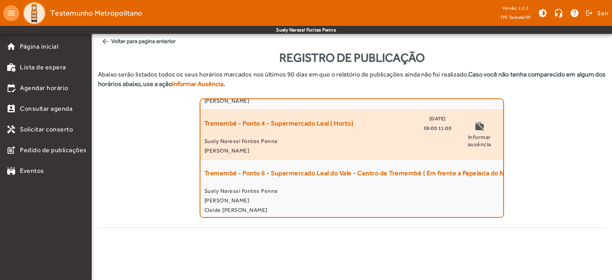
click at [432, 122] on span "30/09/2025" at bounding box center [437, 119] width 16 height 10
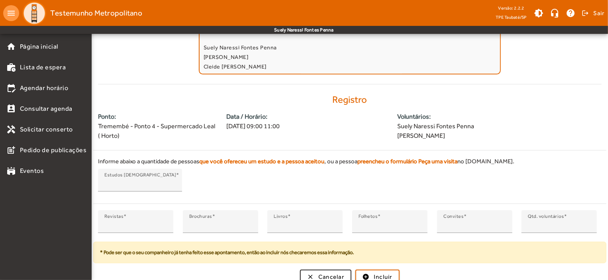
scroll to position [149, 0]
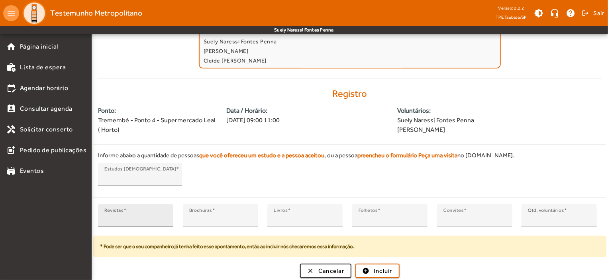
click at [104, 219] on div "Revistas *" at bounding box center [135, 215] width 75 height 23
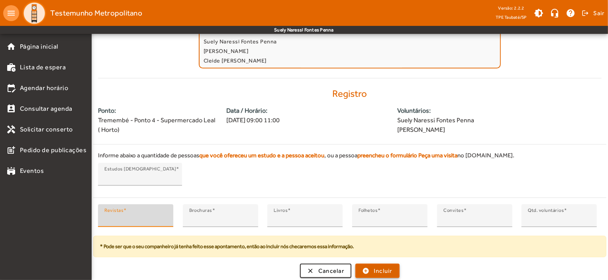
type input "*"
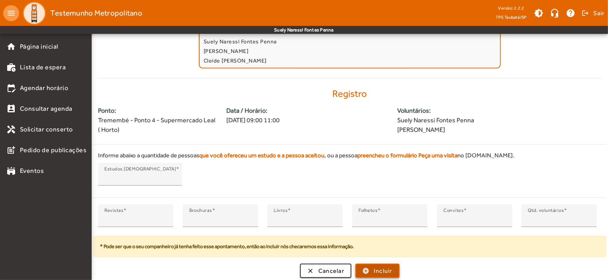
click at [382, 269] on span "Incluir" at bounding box center [383, 270] width 19 height 9
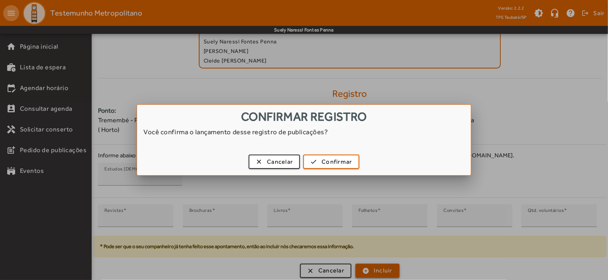
scroll to position [0, 0]
click at [349, 162] on span "Confirmar" at bounding box center [336, 161] width 30 height 9
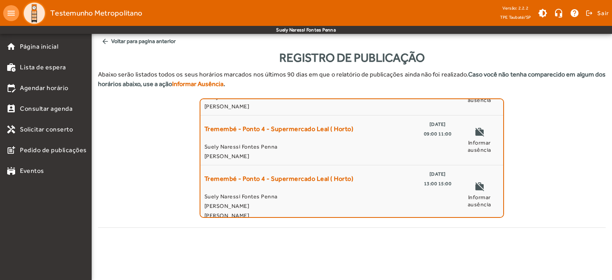
scroll to position [183, 0]
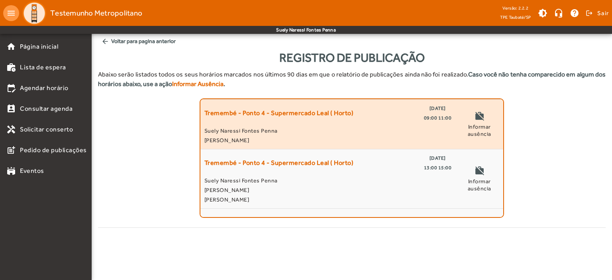
click at [438, 122] on span "09:00 11:00" at bounding box center [438, 118] width 28 height 10
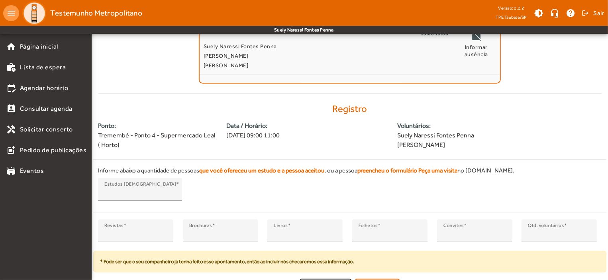
scroll to position [149, 0]
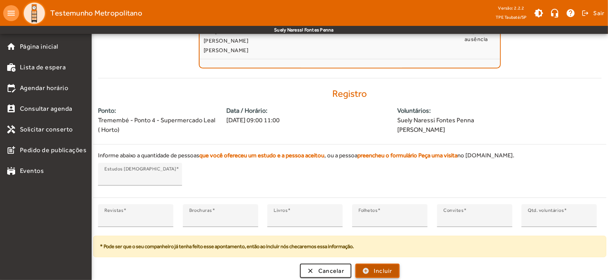
click at [377, 270] on span "Incluir" at bounding box center [383, 270] width 19 height 9
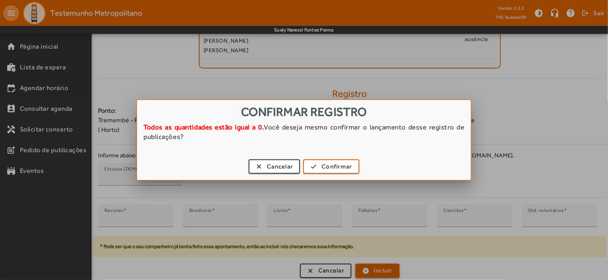
scroll to position [0, 0]
click at [332, 164] on span "Confirmar" at bounding box center [336, 166] width 30 height 9
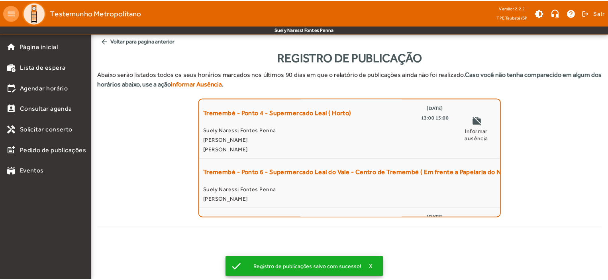
scroll to position [287, 0]
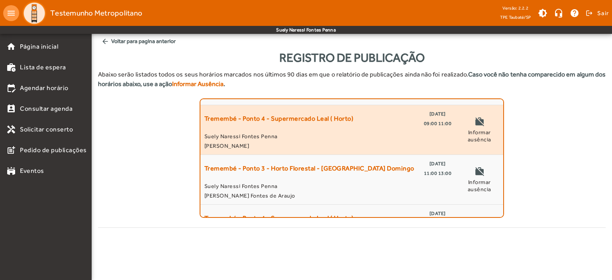
click at [432, 141] on span "Elenice Muniz da Silva" at bounding box center [327, 146] width 247 height 10
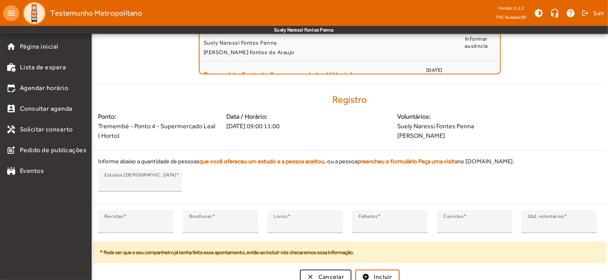
scroll to position [149, 0]
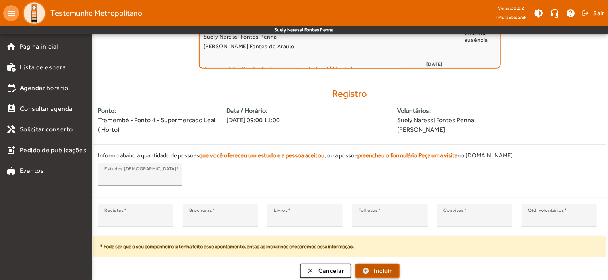
click at [382, 272] on span "Incluir" at bounding box center [383, 270] width 19 height 9
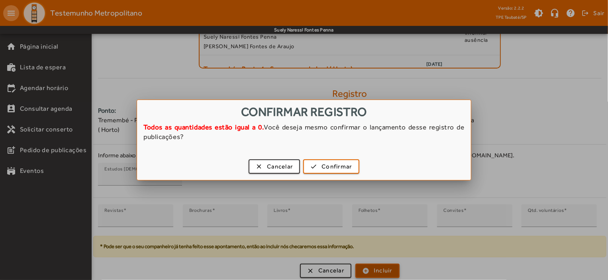
scroll to position [0, 0]
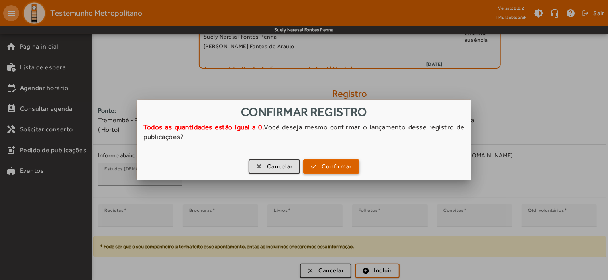
click at [337, 165] on span "Confirmar" at bounding box center [336, 166] width 30 height 9
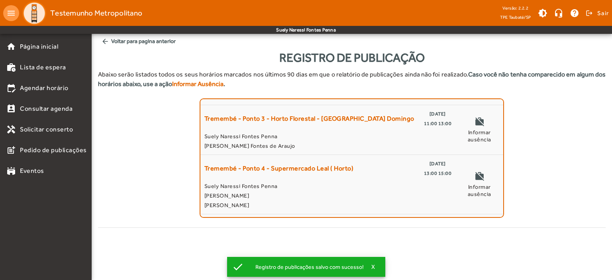
scroll to position [390, 0]
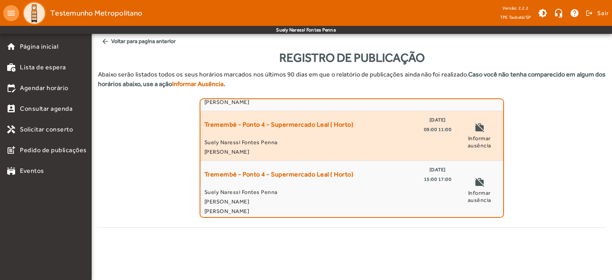
click at [431, 130] on span "09:00 11:00" at bounding box center [438, 130] width 28 height 10
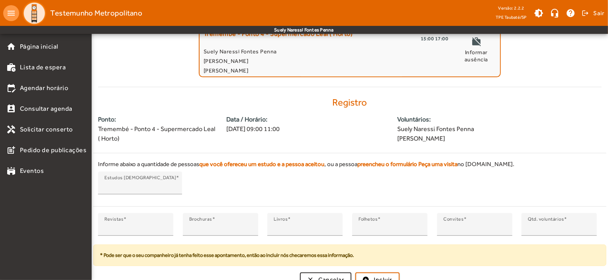
scroll to position [149, 0]
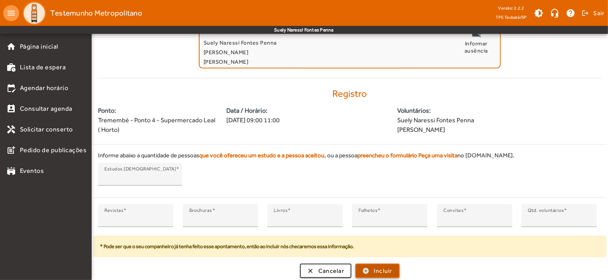
click at [384, 267] on span "Incluir" at bounding box center [383, 270] width 19 height 9
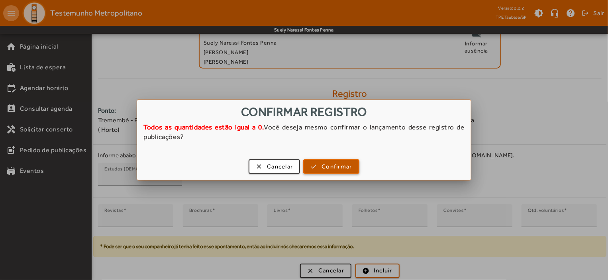
click at [336, 160] on span "button" at bounding box center [331, 166] width 54 height 19
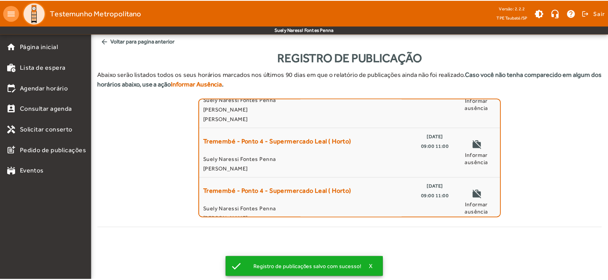
scroll to position [493, 0]
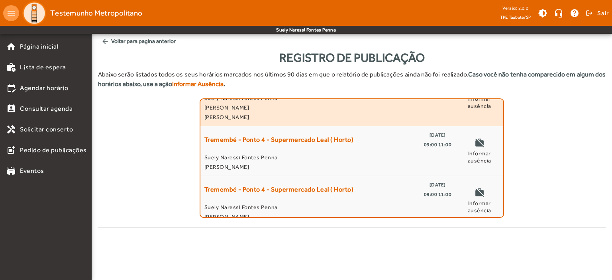
click at [293, 106] on span "Jaqueline Michele de Toledo Nogueira da Silva" at bounding box center [327, 108] width 247 height 10
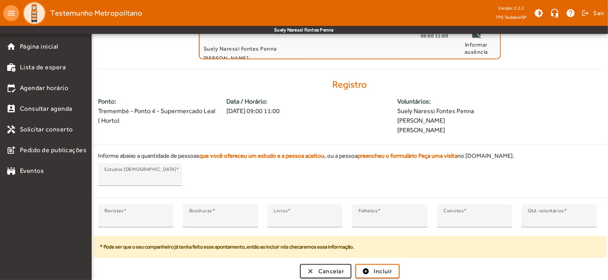
scroll to position [159, 0]
click at [110, 217] on input "*" at bounding box center [135, 219] width 63 height 10
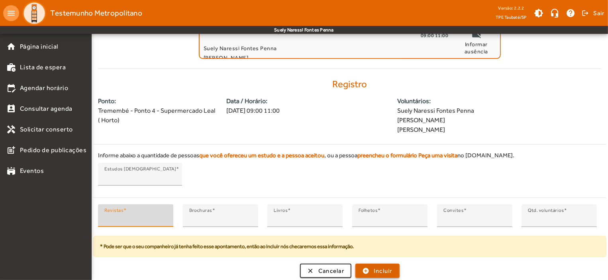
type input "*"
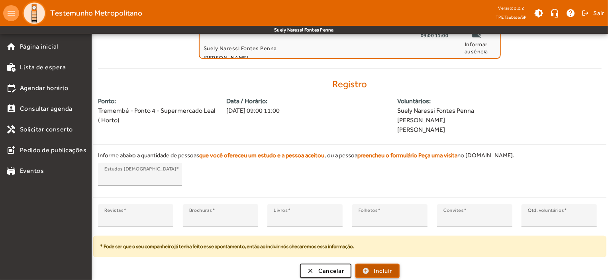
click at [385, 266] on span "Incluir" at bounding box center [383, 270] width 19 height 9
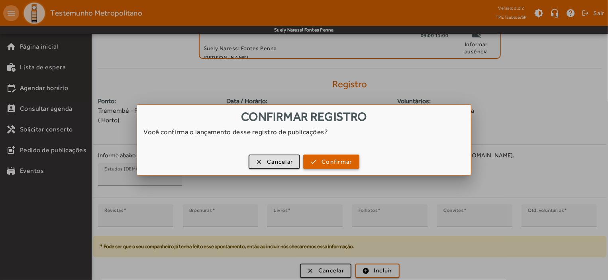
click at [345, 157] on span "Confirmar" at bounding box center [336, 161] width 30 height 9
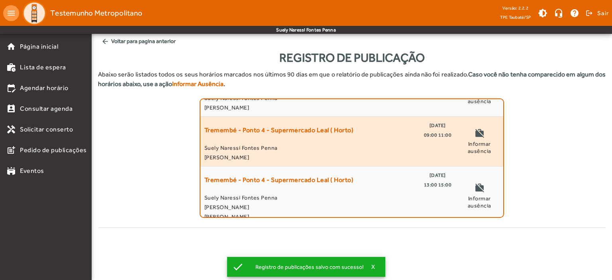
click at [417, 121] on div "Tremembé - Ponto 4 - Supermercado Leal ( Horto) 19/08/2025 09:00 11:00" at bounding box center [327, 130] width 247 height 19
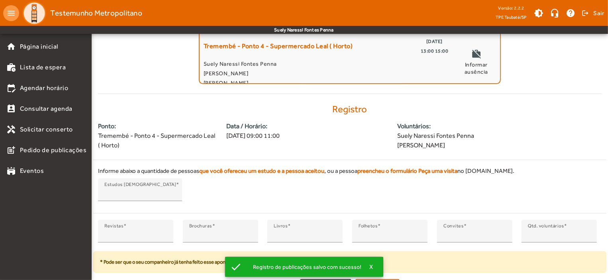
scroll to position [149, 0]
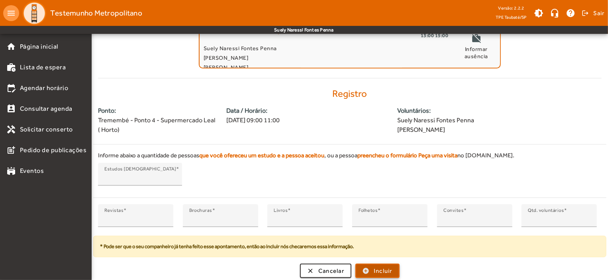
click at [392, 266] on span "Incluir" at bounding box center [383, 270] width 19 height 9
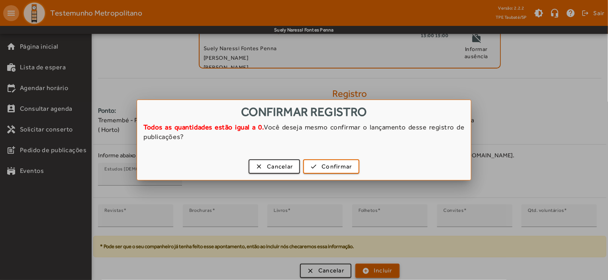
scroll to position [0, 0]
click at [347, 166] on span "Confirmar" at bounding box center [336, 166] width 30 height 9
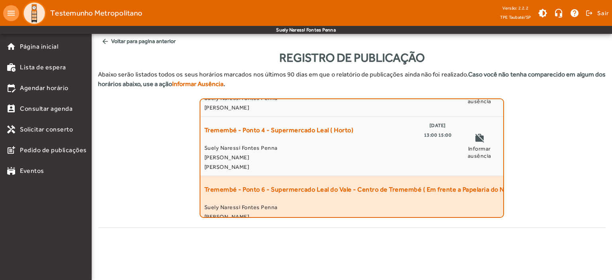
click at [499, 196] on span "Tremembé - Ponto 6 - Supermercado Leal do Vale - Centro de Tremembé ( Em frente…" at bounding box center [360, 189] width 313 height 19
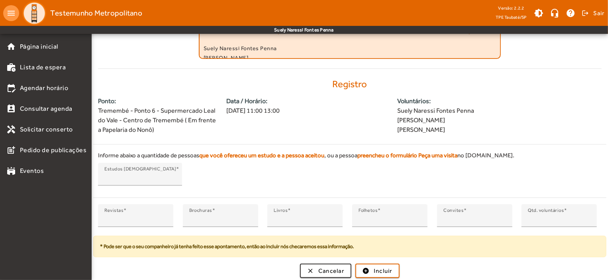
scroll to position [597, 0]
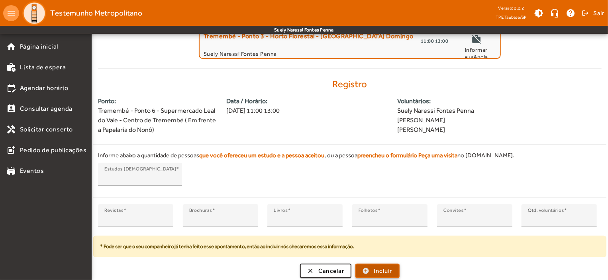
click at [382, 266] on span "Incluir" at bounding box center [383, 270] width 19 height 9
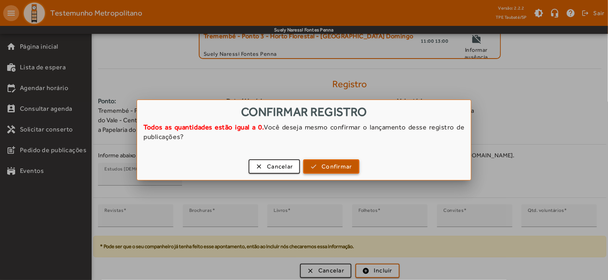
click at [341, 167] on span "Confirmar" at bounding box center [336, 166] width 30 height 9
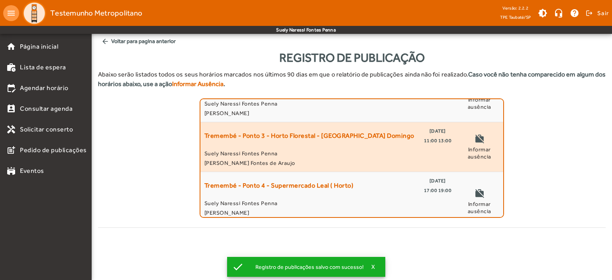
click at [366, 149] on span "Suely Naressi Fontes Penna" at bounding box center [327, 154] width 247 height 10
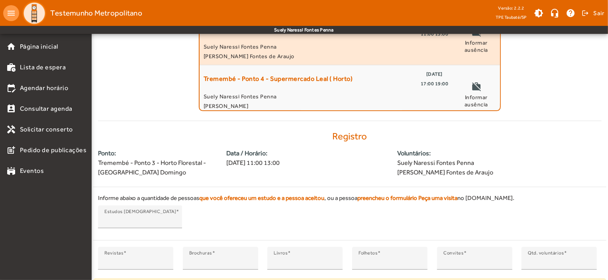
scroll to position [149, 0]
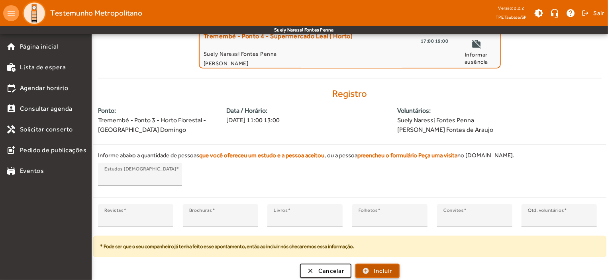
click at [383, 272] on span "Incluir" at bounding box center [383, 270] width 19 height 9
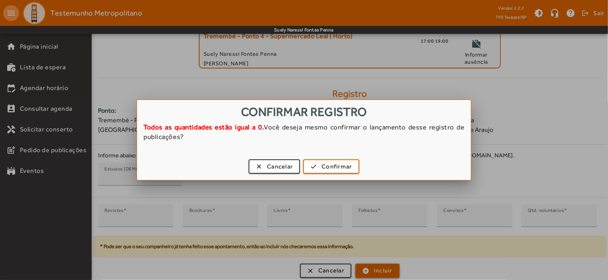
scroll to position [0, 0]
click at [353, 165] on span "button" at bounding box center [331, 166] width 54 height 19
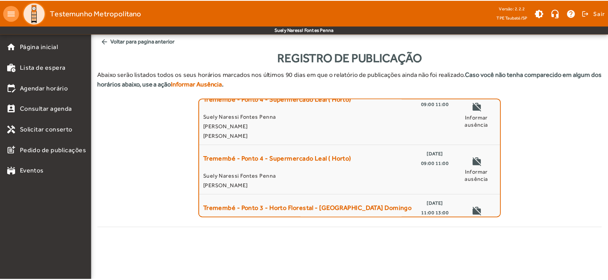
scroll to position [700, 0]
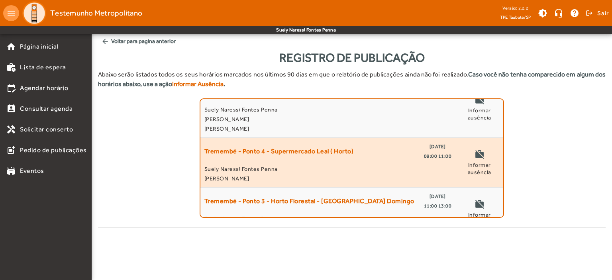
click at [389, 160] on div "Tremembé - Ponto 4 - Supermercado Leal ( Horto) 29/07/2025 09:00 11:00 Suely Na…" at bounding box center [327, 162] width 247 height 41
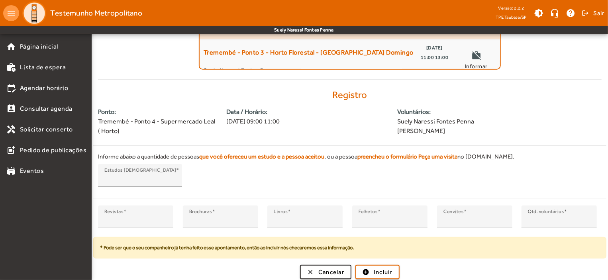
scroll to position [149, 0]
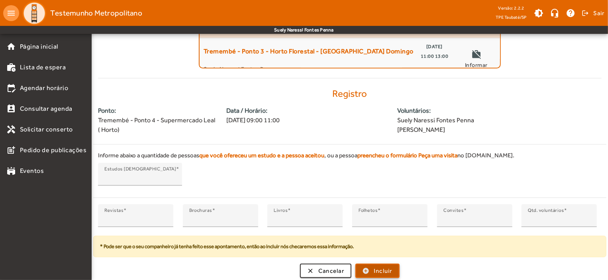
click at [389, 266] on span "Incluir" at bounding box center [383, 270] width 19 height 9
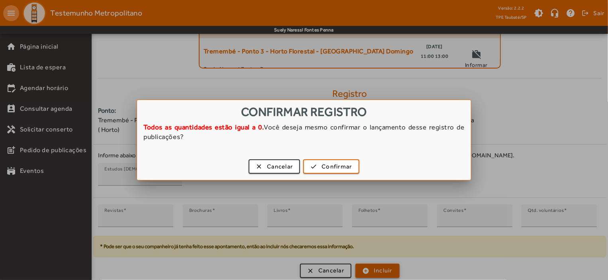
scroll to position [0, 0]
click at [335, 165] on span "Confirmar" at bounding box center [336, 166] width 30 height 9
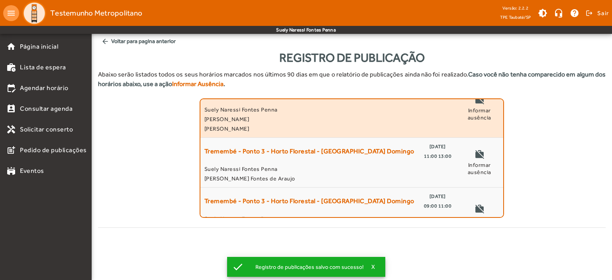
click at [322, 119] on span "Jaqueline Michele de Toledo Nogueira da Silva" at bounding box center [327, 119] width 247 height 10
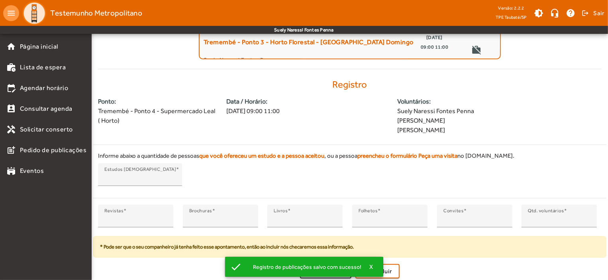
scroll to position [159, 0]
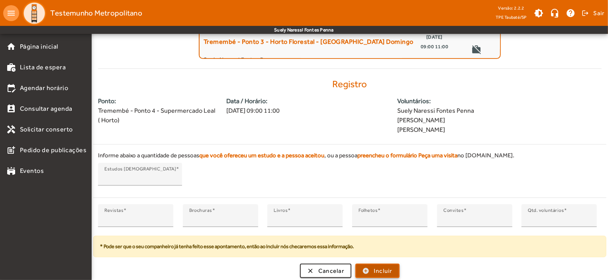
click at [388, 266] on span "Incluir" at bounding box center [383, 270] width 19 height 9
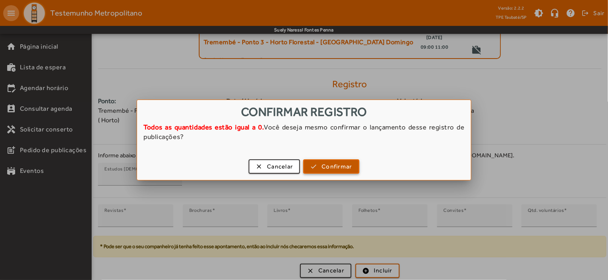
click at [344, 165] on span "Confirmar" at bounding box center [336, 166] width 30 height 9
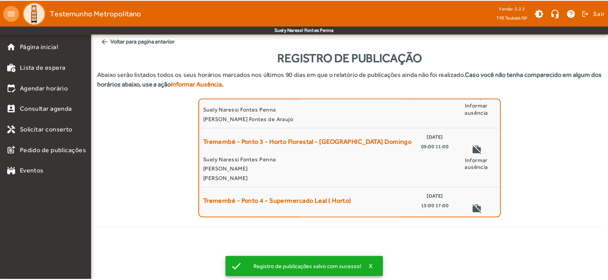
scroll to position [804, 0]
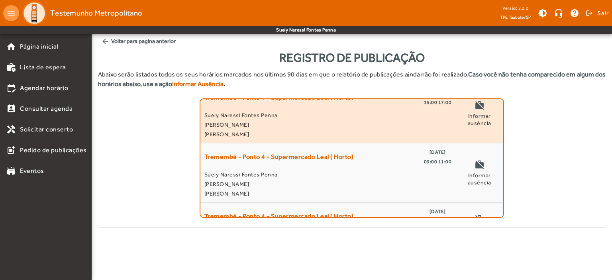
click at [299, 116] on span "Suely Naressi Fontes Penna" at bounding box center [327, 115] width 247 height 10
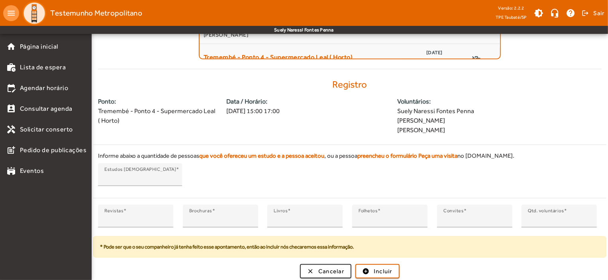
scroll to position [159, 0]
click at [382, 268] on span "Incluir" at bounding box center [383, 270] width 19 height 9
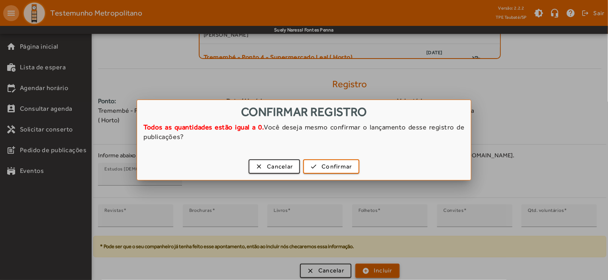
scroll to position [0, 0]
click at [326, 168] on span "Confirmar" at bounding box center [336, 166] width 30 height 9
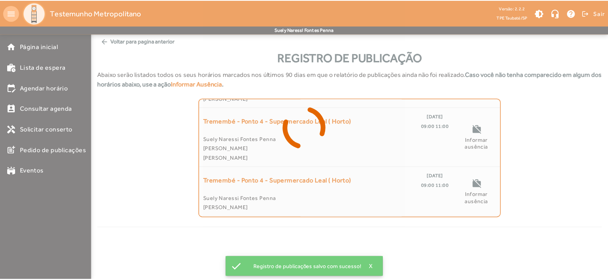
scroll to position [778, 0]
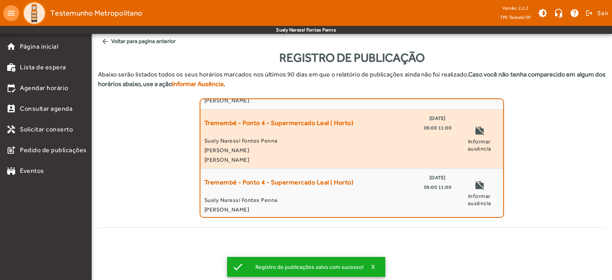
click at [322, 143] on span "Suely Naressi Fontes Penna" at bounding box center [327, 141] width 247 height 10
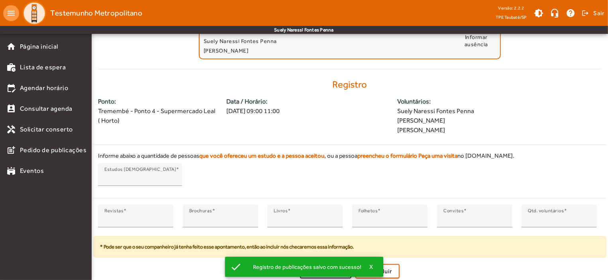
scroll to position [159, 0]
click at [389, 271] on span "Incluir" at bounding box center [383, 270] width 19 height 9
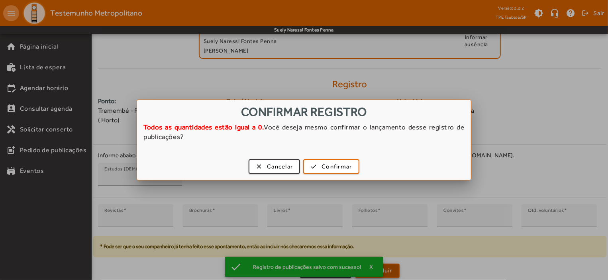
scroll to position [0, 0]
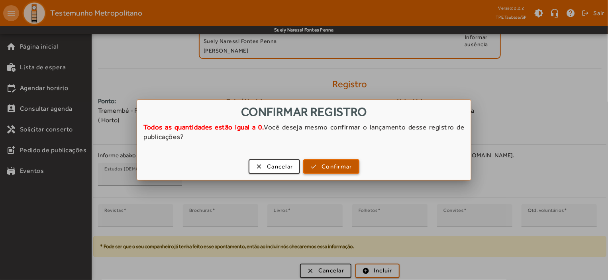
click at [353, 165] on span "button" at bounding box center [331, 166] width 54 height 19
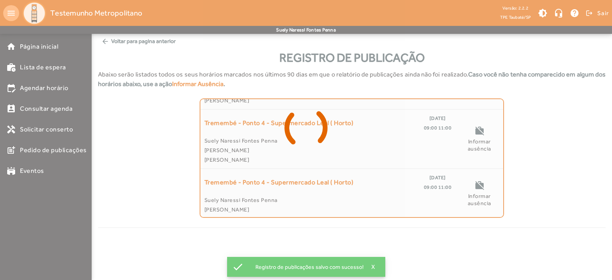
scroll to position [719, 0]
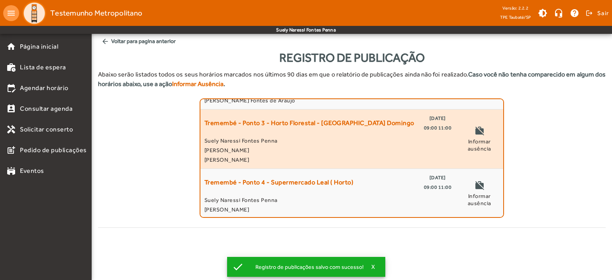
click at [343, 146] on span "Hélio Ferreira da Silva" at bounding box center [327, 150] width 247 height 10
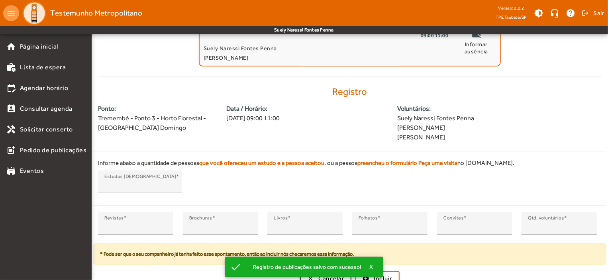
scroll to position [159, 0]
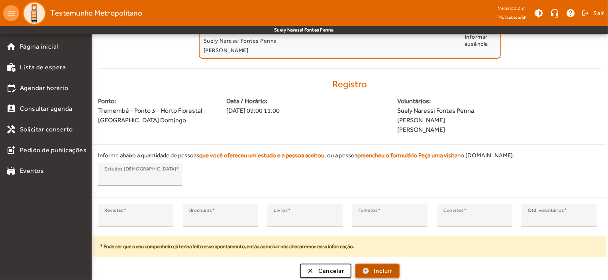
click at [389, 267] on span "Incluir" at bounding box center [383, 270] width 19 height 9
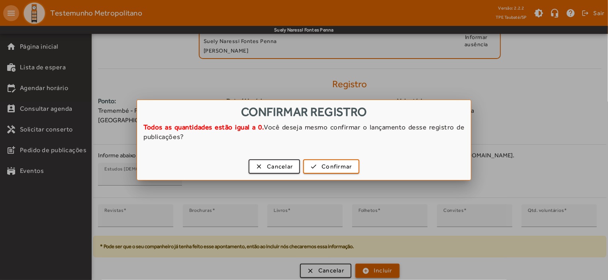
scroll to position [0, 0]
click at [339, 164] on span "Confirmar" at bounding box center [336, 166] width 30 height 9
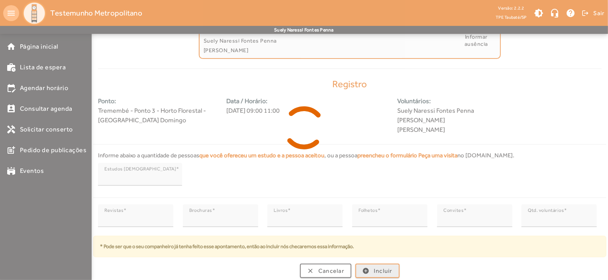
click at [386, 274] on div at bounding box center [304, 140] width 608 height 280
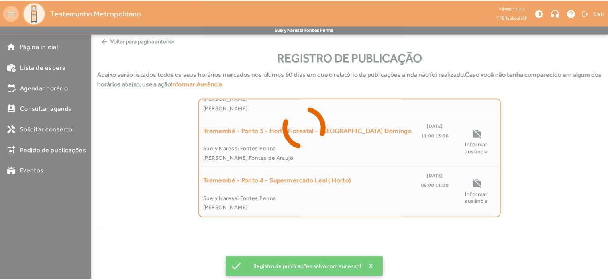
scroll to position [659, 0]
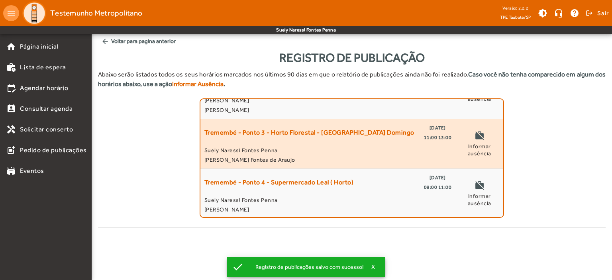
click at [325, 145] on span "Suely Naressi Fontes Penna" at bounding box center [327, 150] width 247 height 10
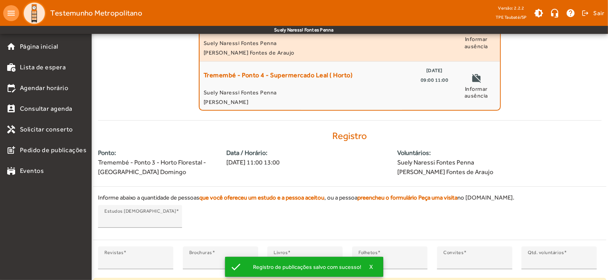
scroll to position [149, 0]
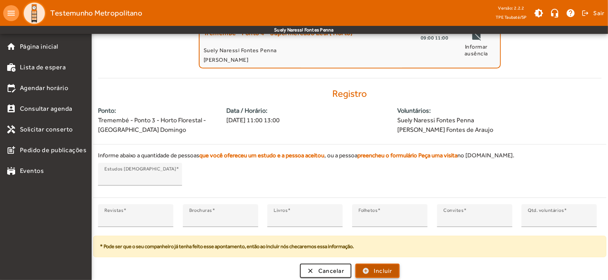
click at [389, 264] on button "add_circle Incluir" at bounding box center [377, 271] width 44 height 14
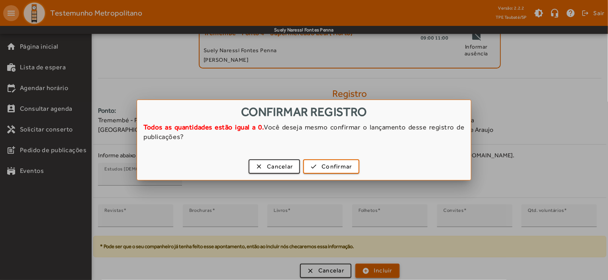
scroll to position [0, 0]
click at [339, 168] on span "Confirmar" at bounding box center [336, 166] width 30 height 9
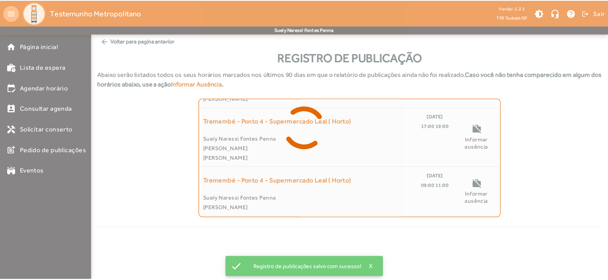
scroll to position [610, 0]
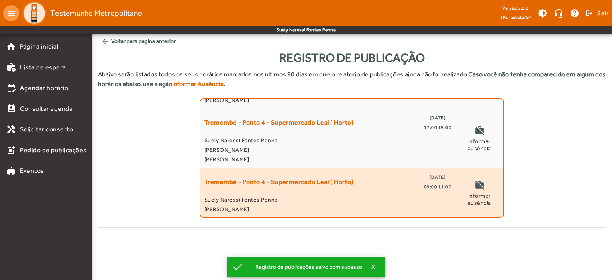
click at [401, 186] on div "Tremembé - Ponto 4 - Supermercado Leal ( Horto) 08/07/2025 09:00 11:00" at bounding box center [327, 181] width 247 height 19
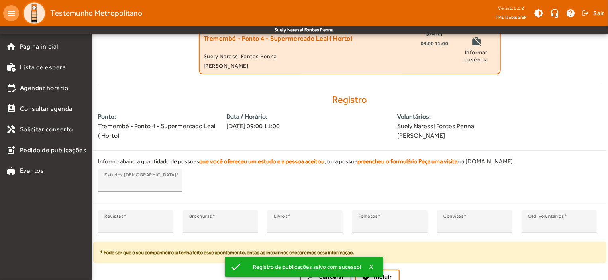
scroll to position [149, 0]
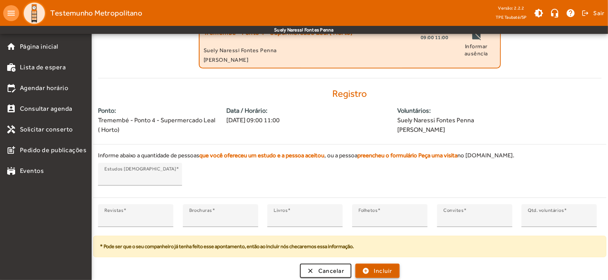
click at [390, 270] on span "Incluir" at bounding box center [383, 270] width 19 height 9
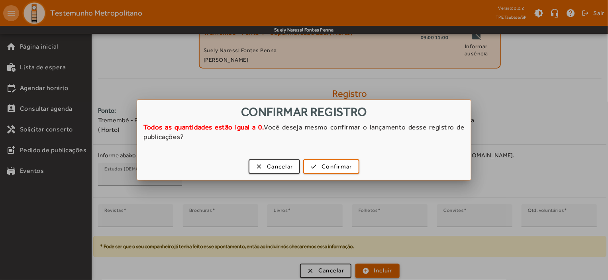
scroll to position [0, 0]
click at [342, 164] on span "Confirmar" at bounding box center [336, 166] width 30 height 9
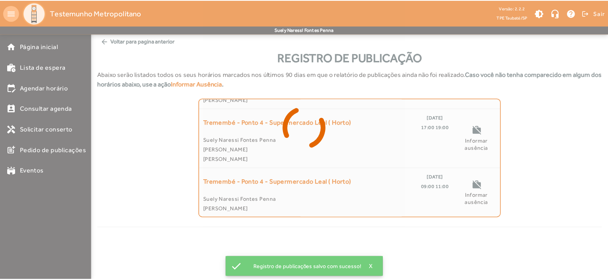
scroll to position [560, 0]
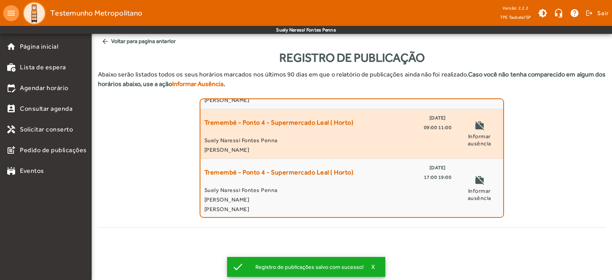
click at [424, 125] on span "09:00 11:00" at bounding box center [438, 128] width 28 height 10
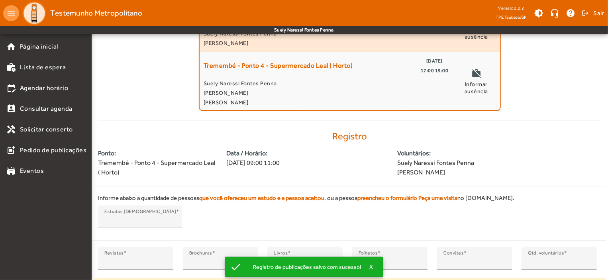
scroll to position [149, 0]
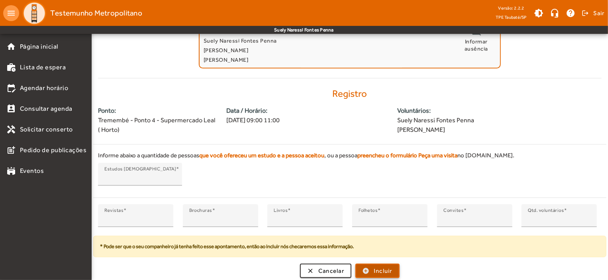
click at [392, 267] on span "Incluir" at bounding box center [383, 270] width 19 height 9
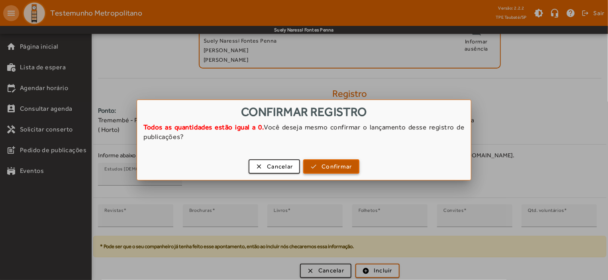
click at [341, 164] on span "Confirmar" at bounding box center [336, 166] width 30 height 9
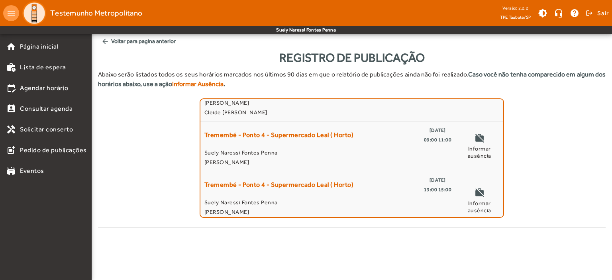
scroll to position [127, 0]
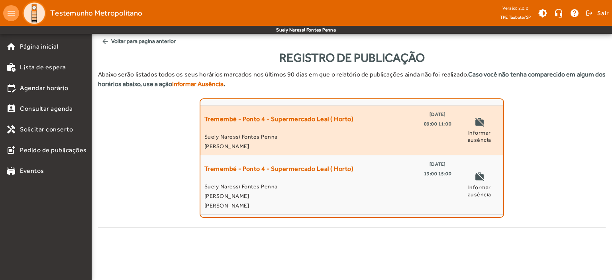
click at [413, 117] on div "Tremembé - Ponto 4 - Supermercado Leal ( Horto) 23/09/2025 09:00 11:00" at bounding box center [327, 119] width 247 height 19
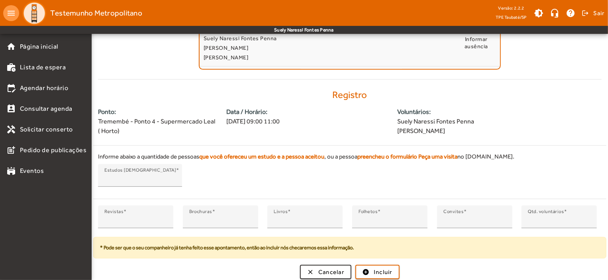
scroll to position [149, 0]
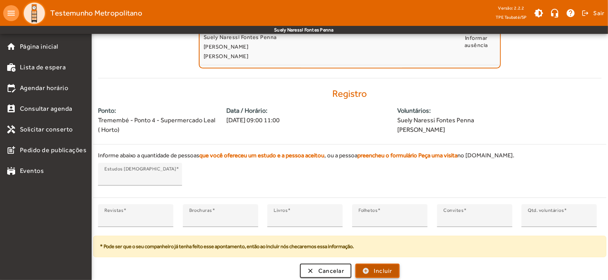
click at [383, 264] on span "submit" at bounding box center [377, 270] width 43 height 19
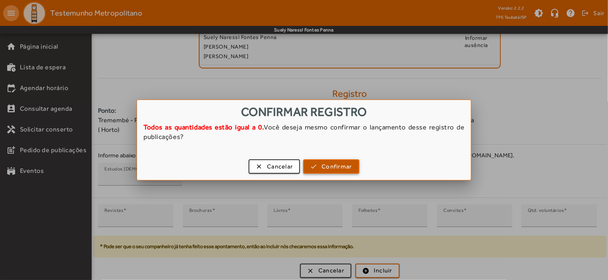
click at [339, 172] on span "button" at bounding box center [331, 166] width 54 height 19
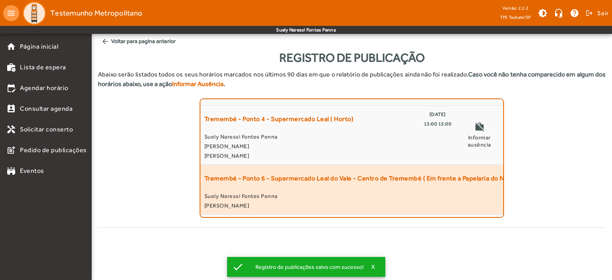
click at [407, 188] on div "Tremembé - Ponto 6 - Supermercado Leal do Vale - Centro de Tremembé ( Em frente…" at bounding box center [351, 189] width 295 height 41
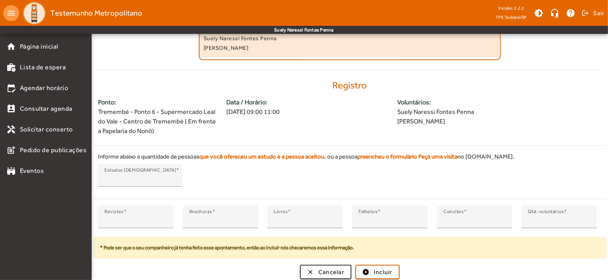
scroll to position [159, 0]
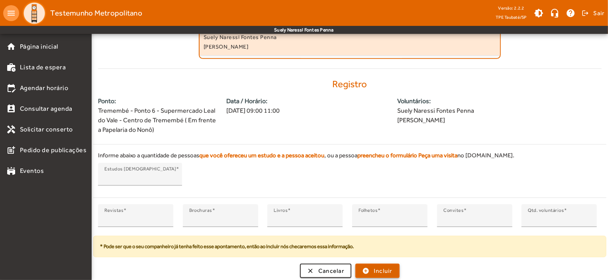
click at [381, 272] on span "Incluir" at bounding box center [383, 270] width 19 height 9
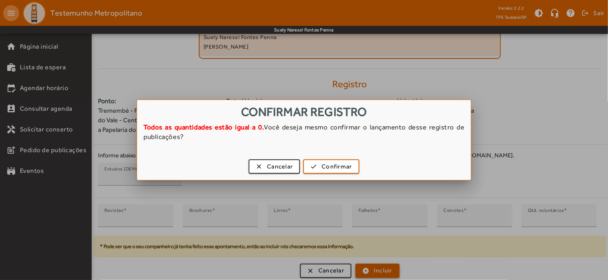
scroll to position [0, 0]
click at [342, 169] on span "Confirmar" at bounding box center [336, 166] width 30 height 9
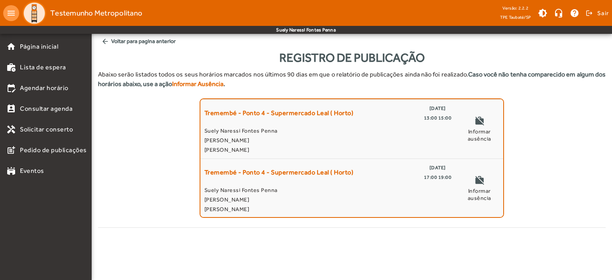
scroll to position [307, 0]
